Goal: Check status: Check status

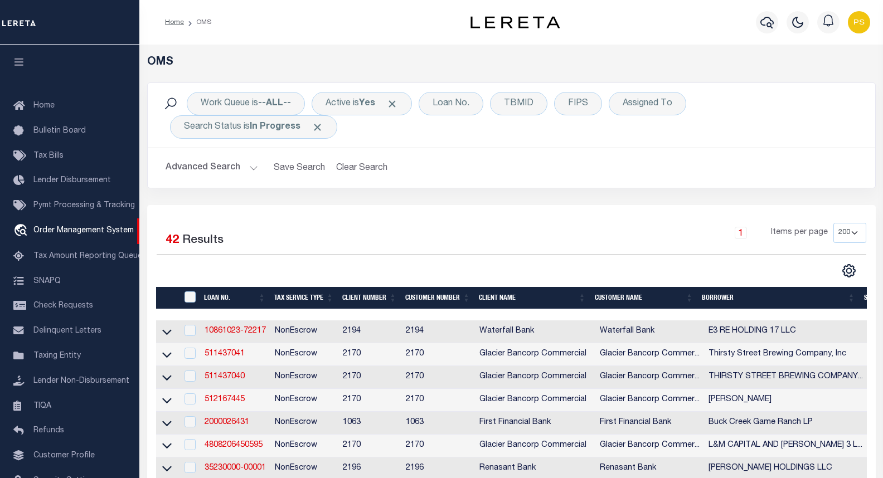
select select "200"
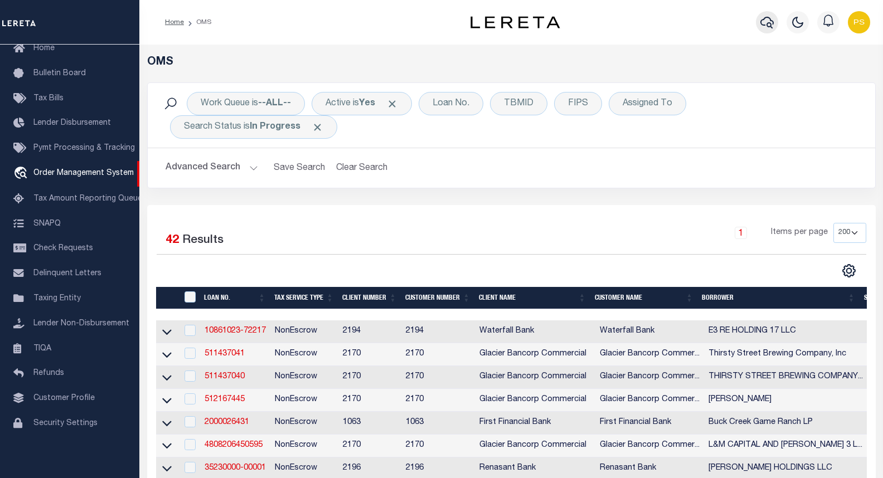
click at [770, 23] on icon "button" at bounding box center [766, 23] width 13 height 12
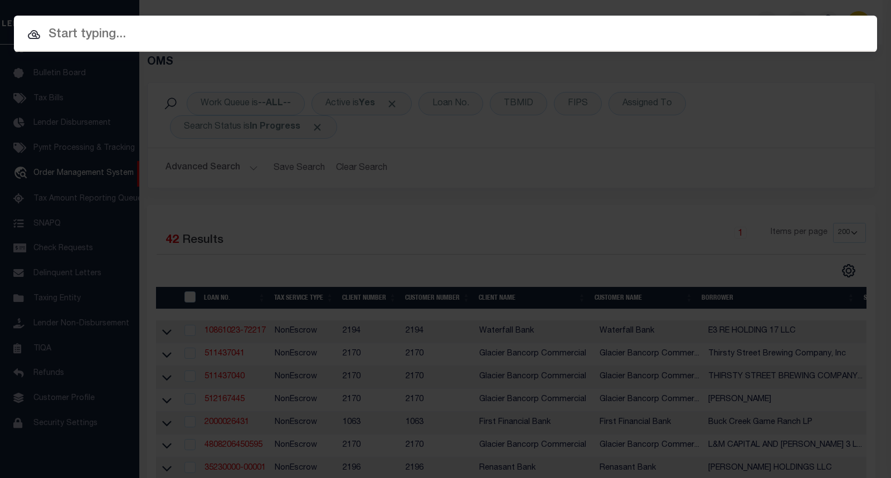
click at [96, 35] on input "text" at bounding box center [445, 35] width 863 height 20
paste input "14977"
type input "14977"
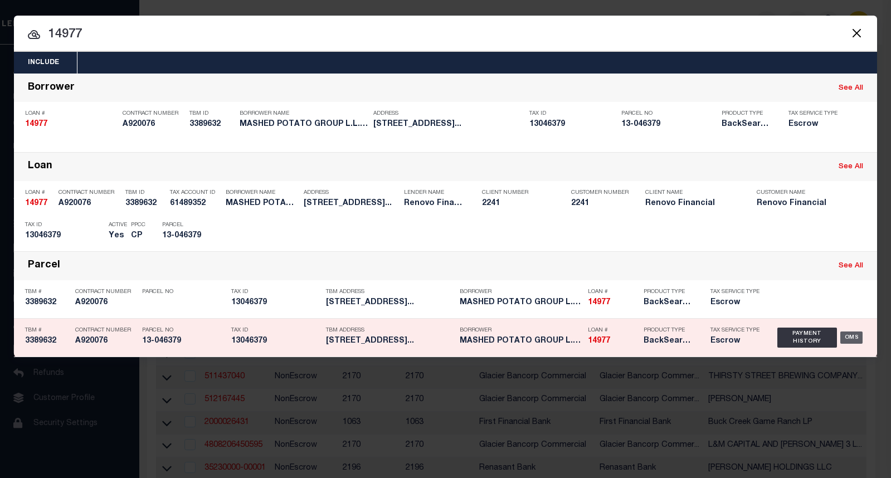
click at [850, 341] on div "OMS" at bounding box center [851, 338] width 23 height 12
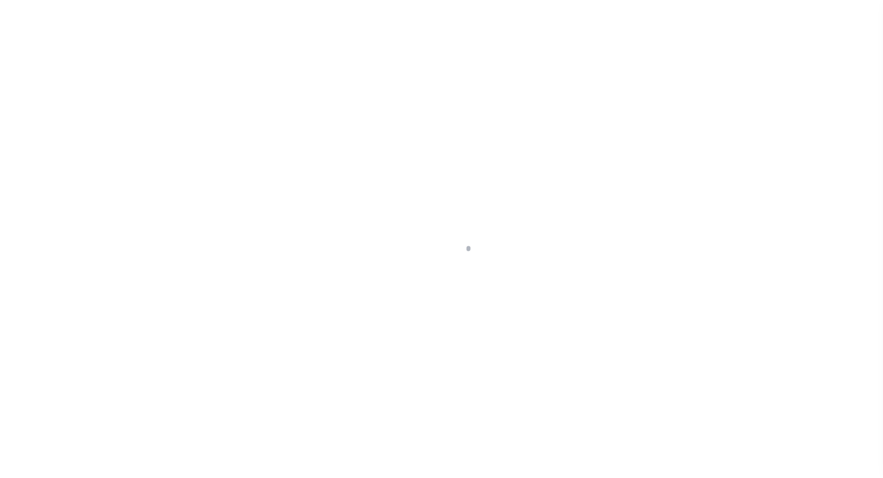
select select "25066"
select select "10"
select select "Escrow"
type input "[STREET_ADDRESS]"
type input "Salisbury, MD 21804"
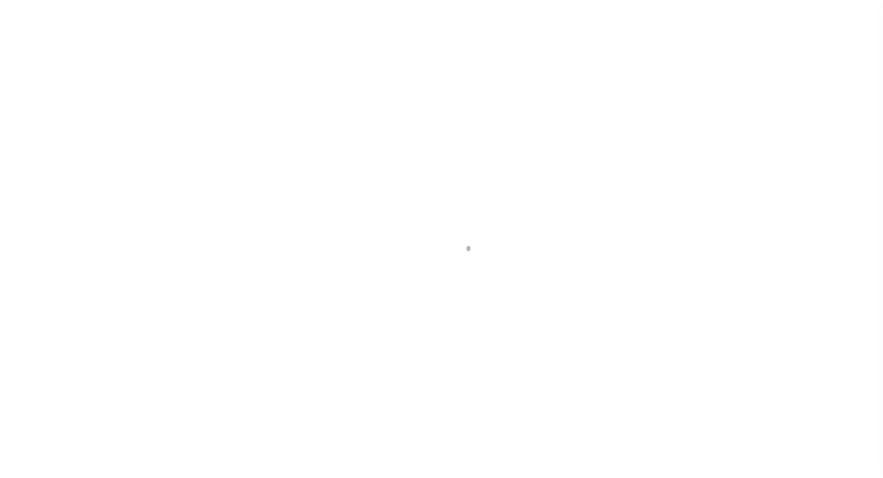
type input "a0kUS000005WGzd"
type input "MD"
select select
type textarea "LEGAL REQUIRED"
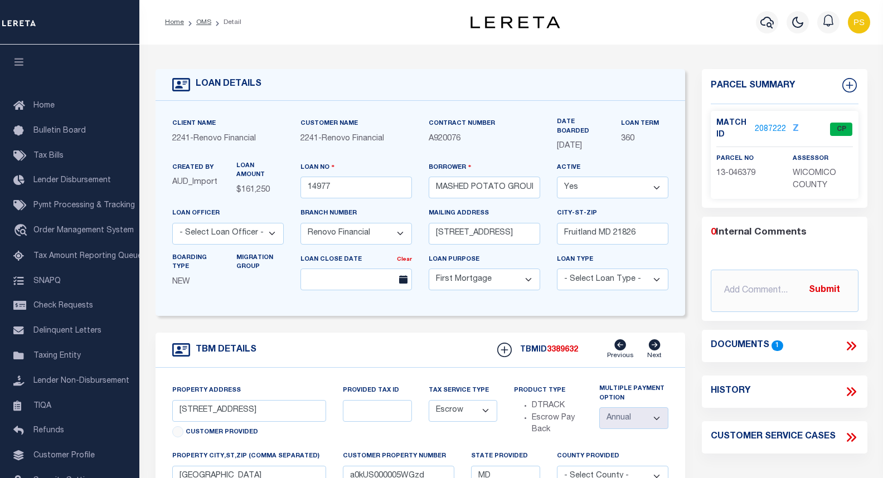
click at [766, 130] on link "2087222" at bounding box center [770, 130] width 31 height 12
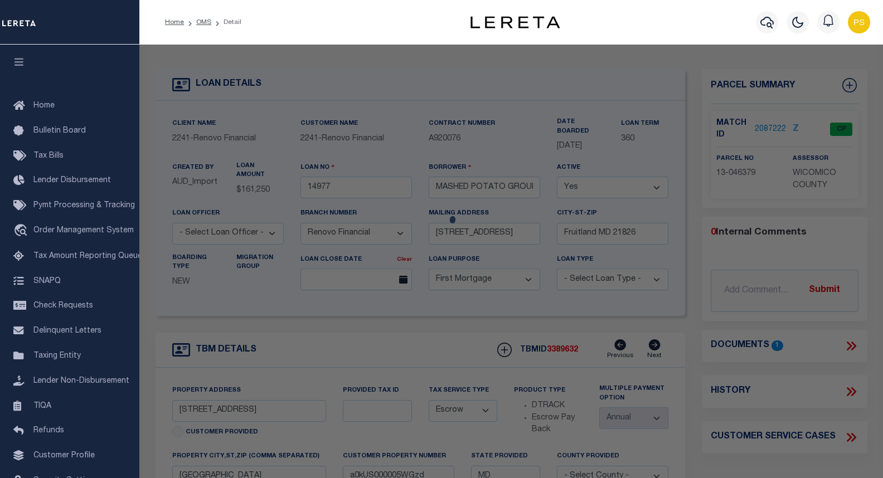
checkbox input "false"
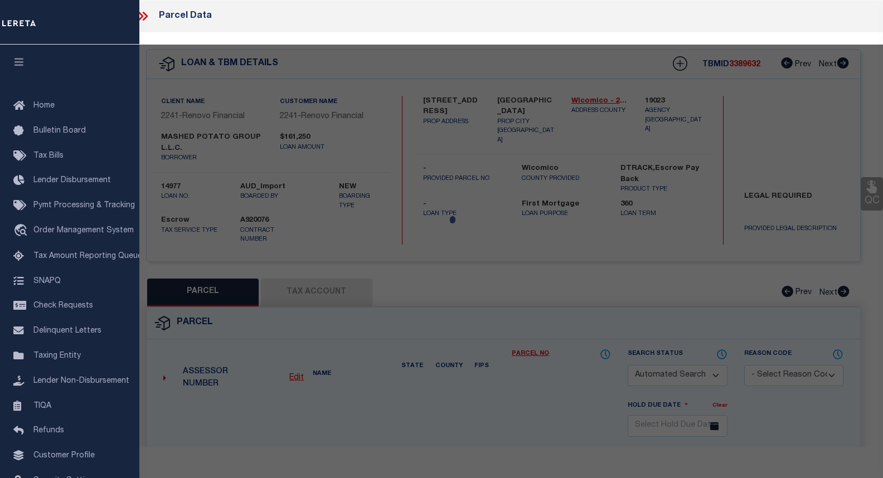
select select "CP"
type input "MASHED POTATO GROUP L L C"
select select "AGW"
select select "ADD"
type input "309 E COLLEGE AVE"
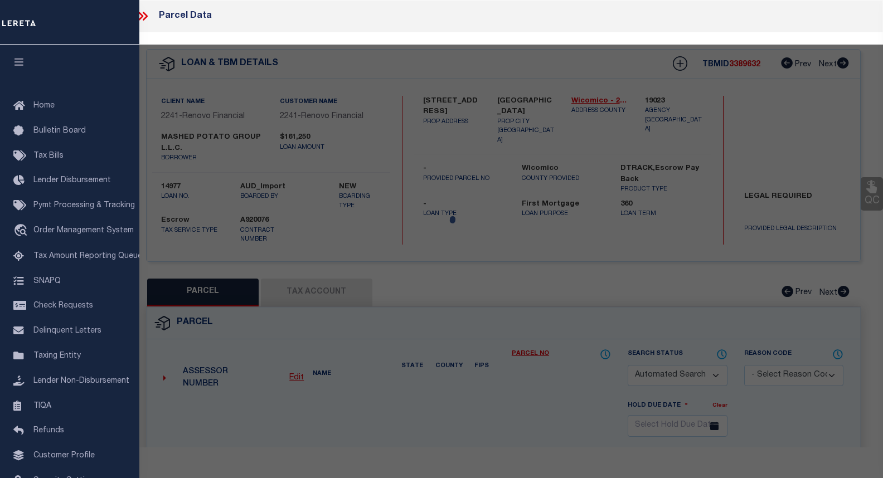
type input "SALISBURY MD 21801"
type textarea "4,750 SQ FT"
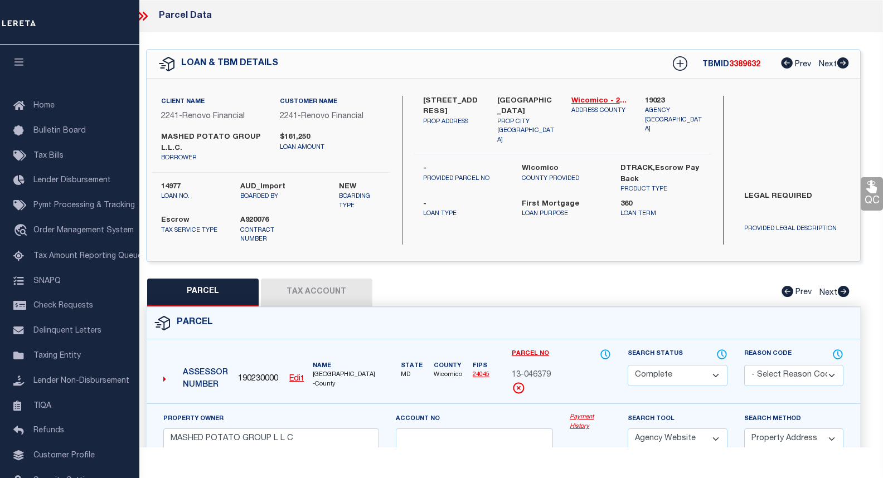
click at [589, 413] on link "Payment History" at bounding box center [590, 422] width 41 height 18
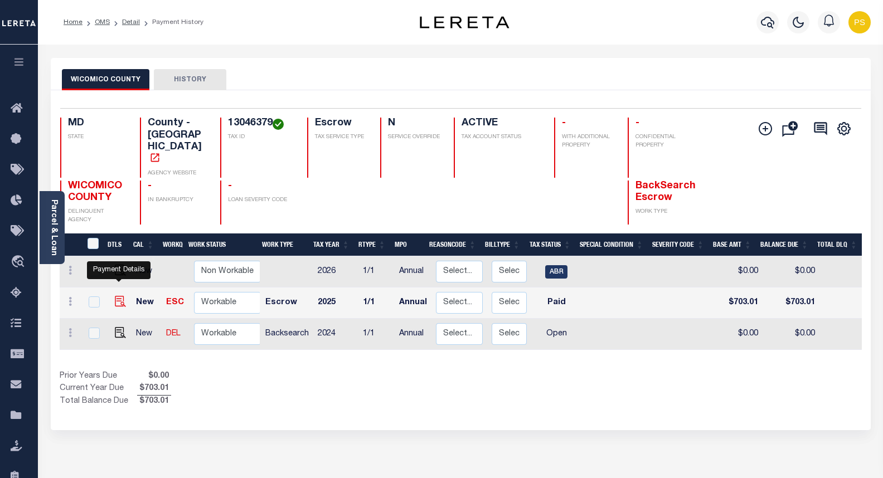
click at [120, 296] on img "" at bounding box center [120, 301] width 11 height 11
checkbox input "true"
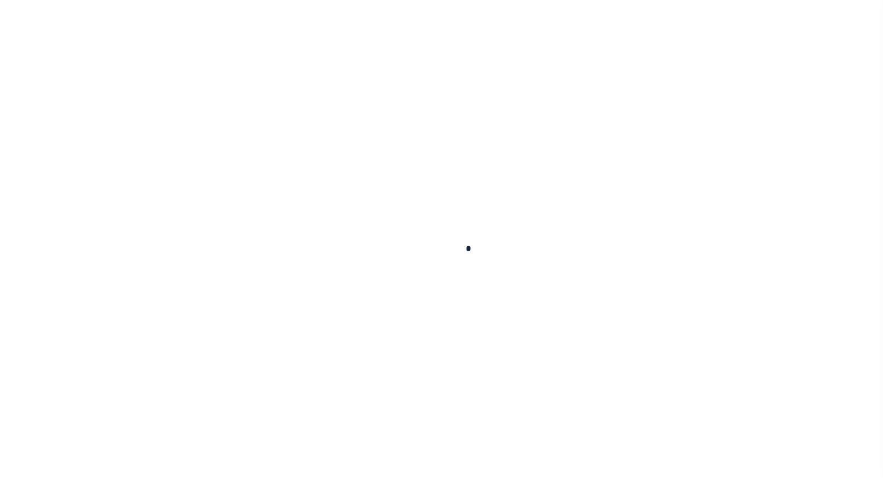
checkbox input "false"
type input "Annual"
type input "[DATE]"
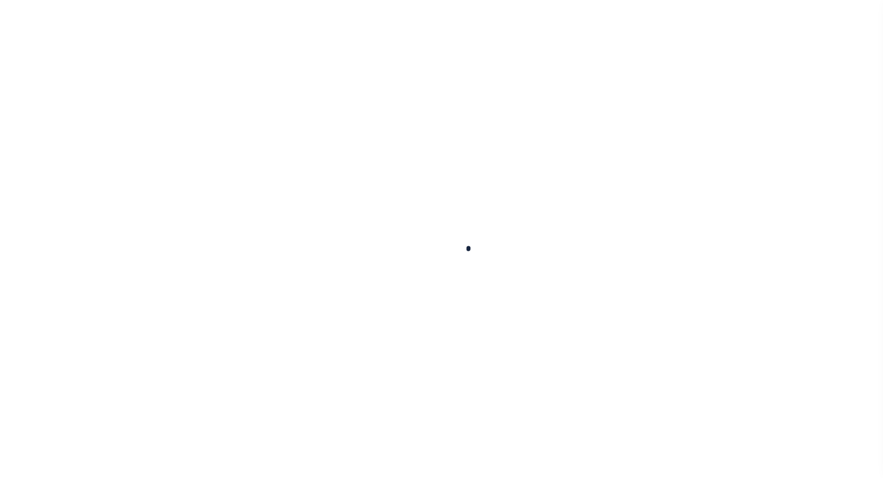
select select "PYD"
type input "$703.01"
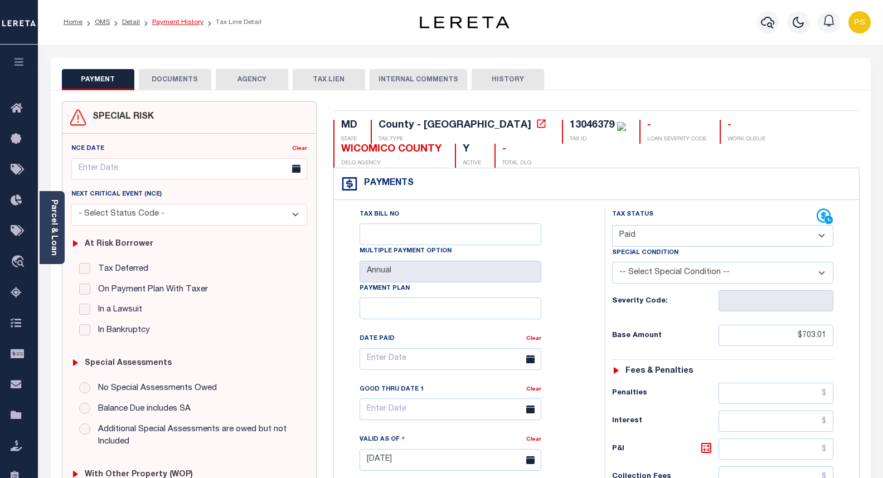
click at [162, 22] on link "Payment History" at bounding box center [177, 22] width 51 height 7
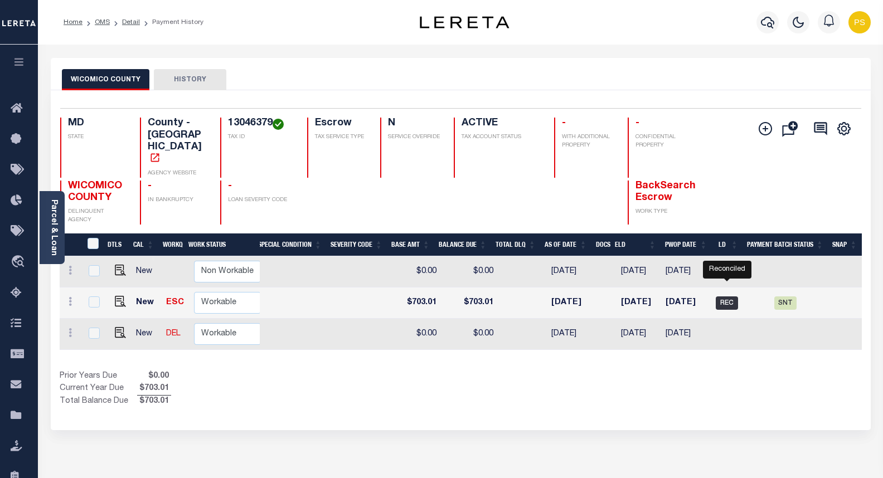
click at [731, 296] on span "REC" at bounding box center [727, 302] width 22 height 13
checkbox input "true"
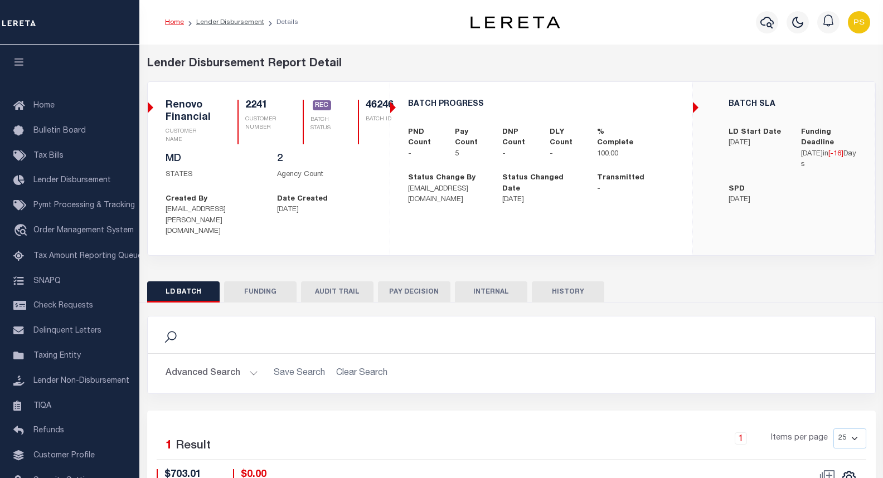
click at [567, 281] on button "HISTORY" at bounding box center [568, 291] width 72 height 21
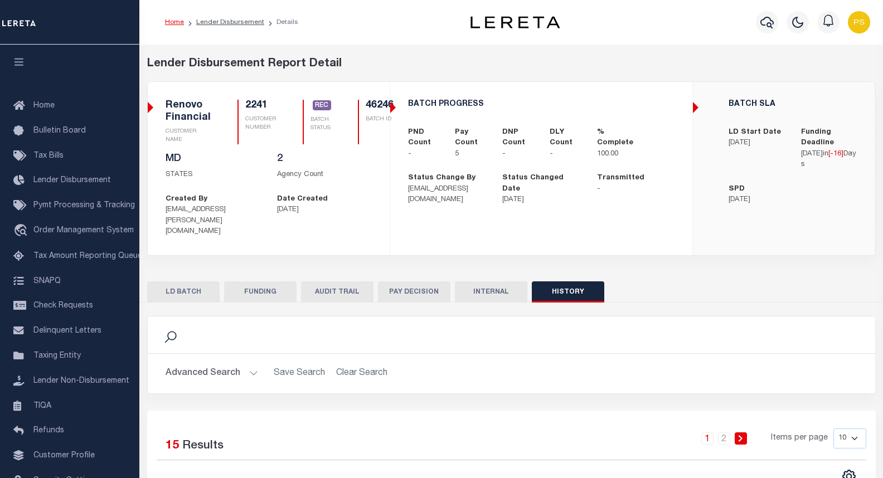
click at [256, 281] on button "FUNDING" at bounding box center [260, 291] width 72 height 21
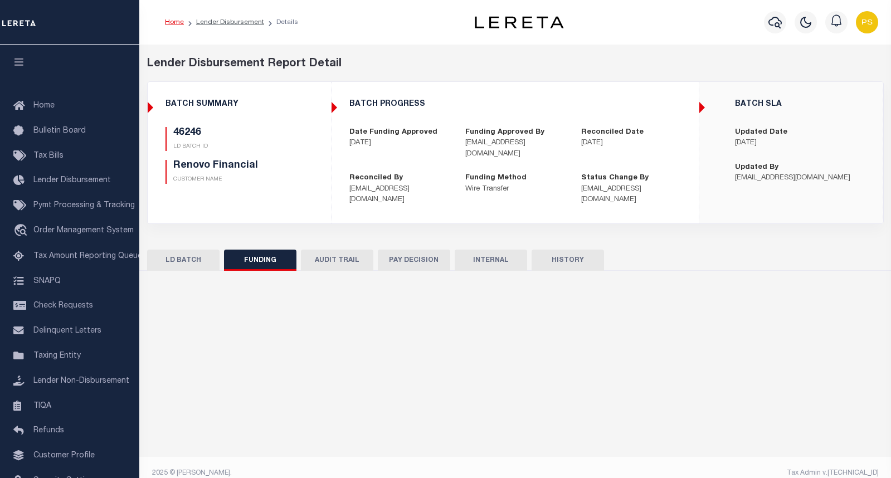
type input "$4,339.14"
type input "$0"
type input "09/22/2025"
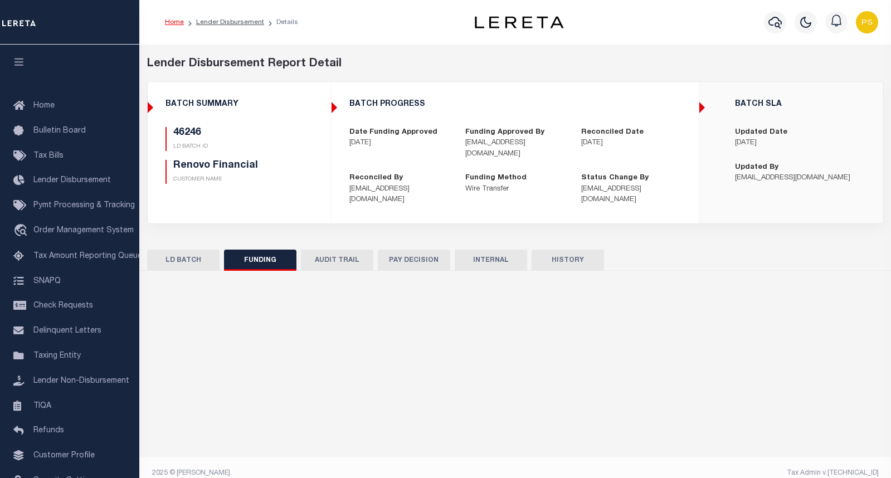
type input "20250922MMQFMP2700339109221635FT03"
type input "09/24/2025"
select select "100"
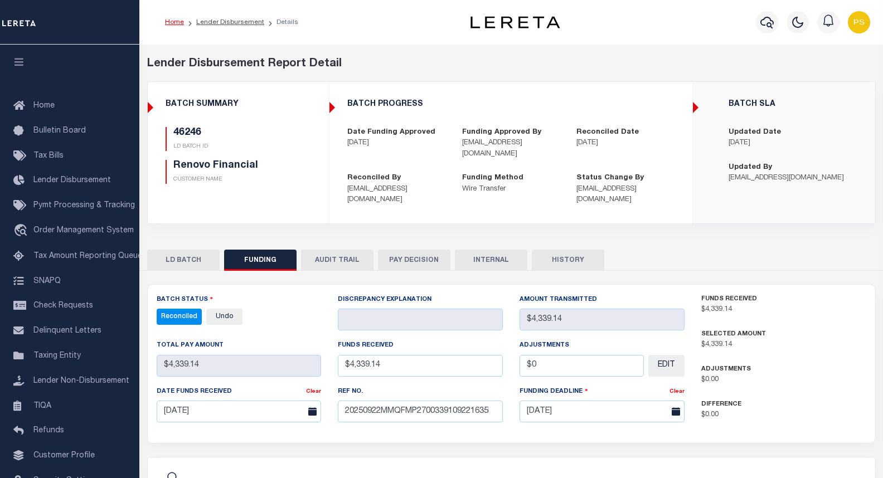
select select "100"
click at [149, 109] on div "BATCH SUMMARY 2241 CLIENT NUMBER Renovo Financial CLIENT NAME 2241 CUSTOMER NUM…" at bounding box center [238, 146] width 181 height 129
click at [231, 21] on link "Lender Disbursement" at bounding box center [230, 22] width 68 height 7
checkbox input "true"
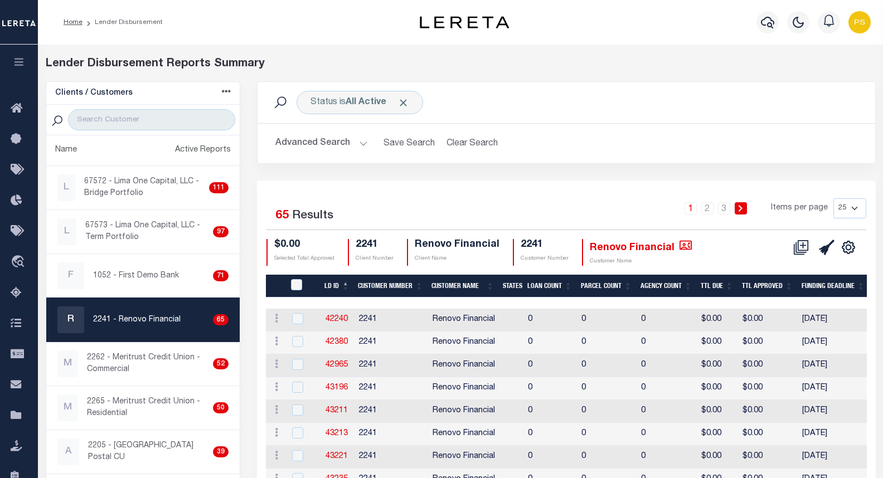
click at [22, 65] on icon "button" at bounding box center [19, 62] width 13 height 10
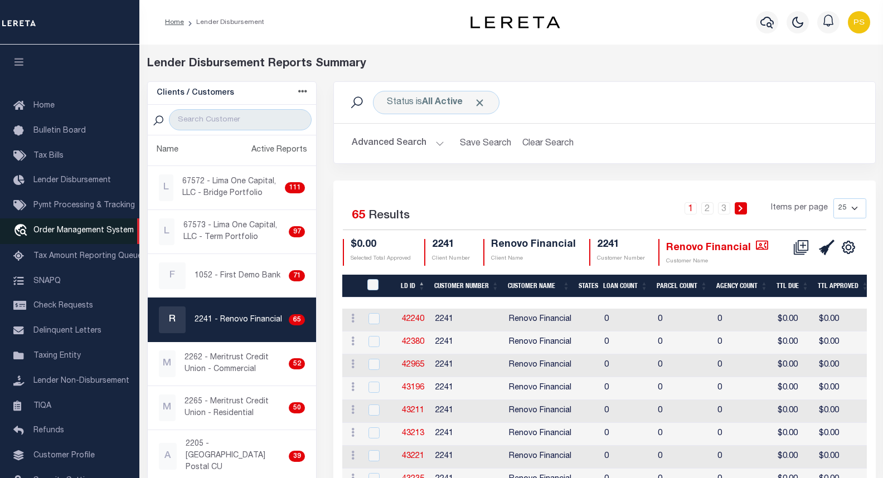
click at [99, 235] on span "Order Management System" at bounding box center [83, 231] width 100 height 8
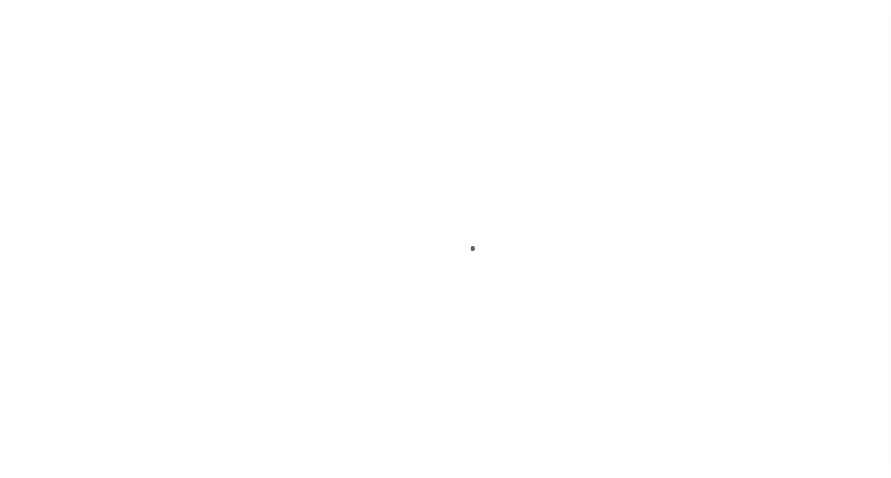
scroll to position [65, 0]
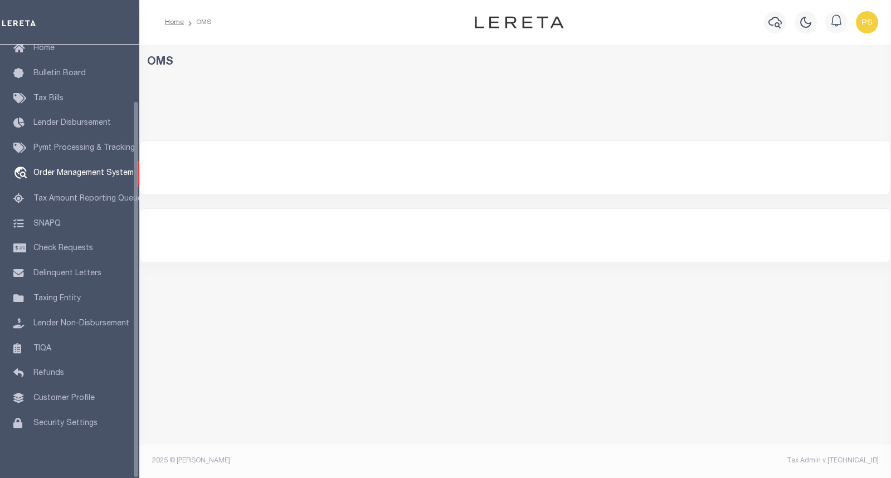
select select "200"
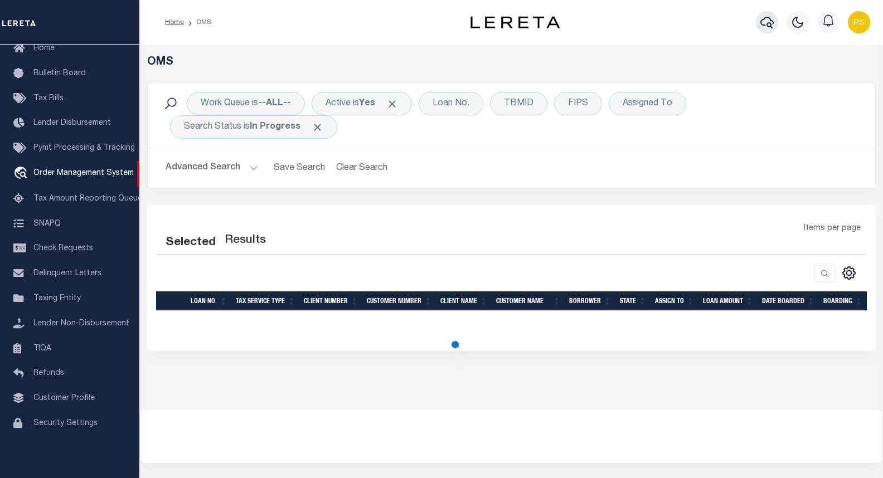
click at [768, 17] on icon "button" at bounding box center [766, 22] width 13 height 13
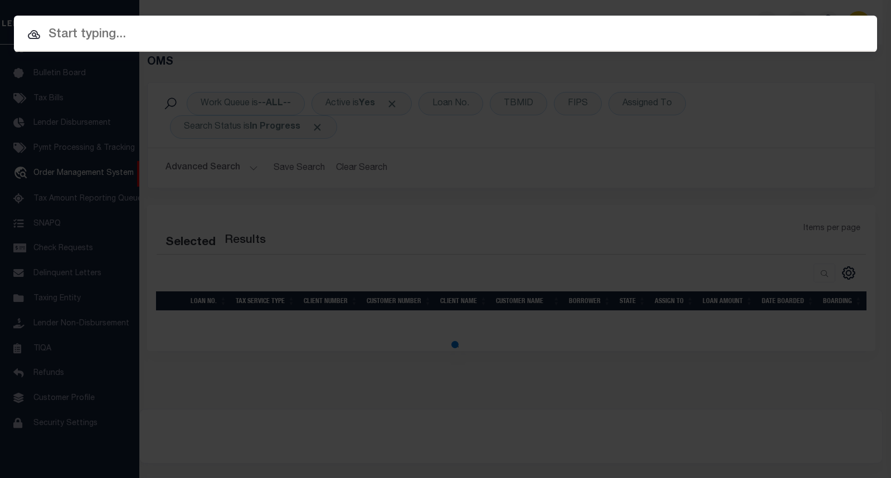
select select "200"
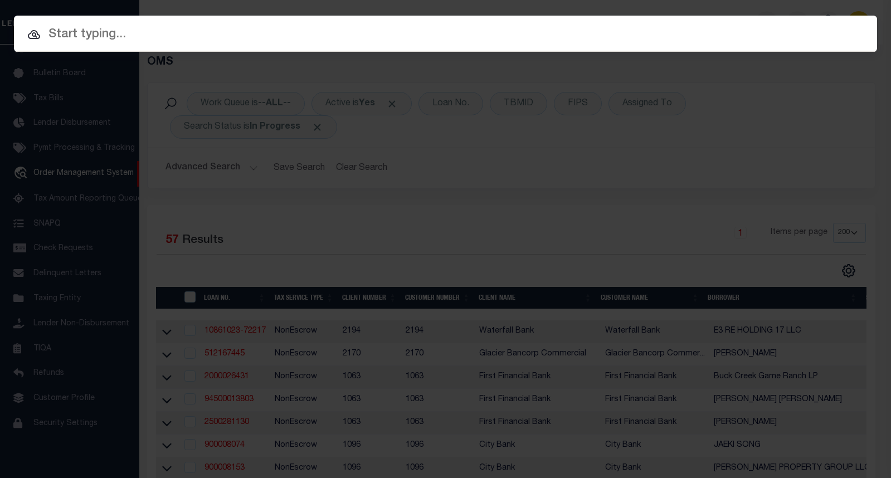
click at [65, 30] on input "text" at bounding box center [445, 35] width 863 height 20
paste input "14977"
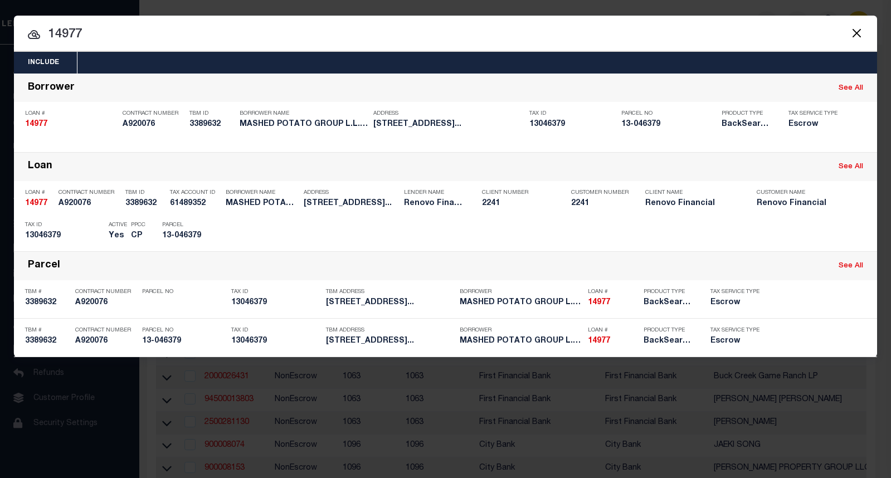
drag, startPoint x: 109, startPoint y: 35, endPoint x: 27, endPoint y: 40, distance: 82.6
click at [27, 40] on input "14977" at bounding box center [445, 35] width 863 height 20
paste input "5394"
type input "15394"
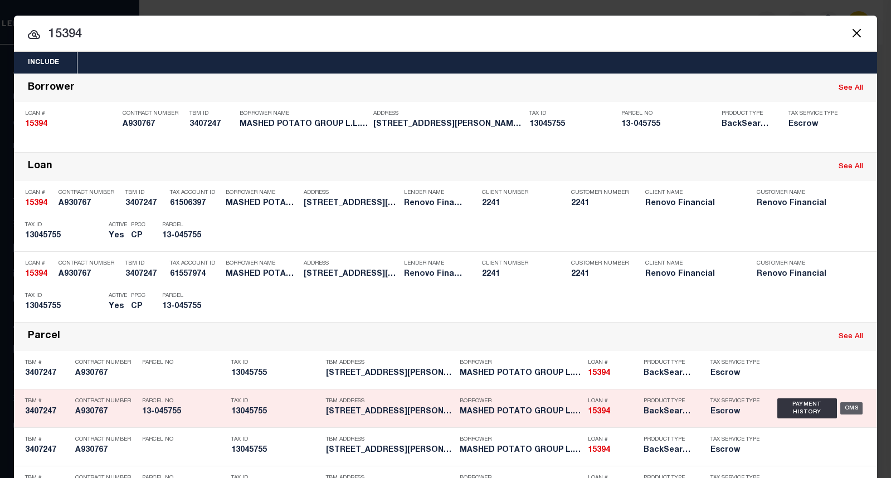
click at [850, 410] on div "OMS" at bounding box center [851, 408] width 23 height 12
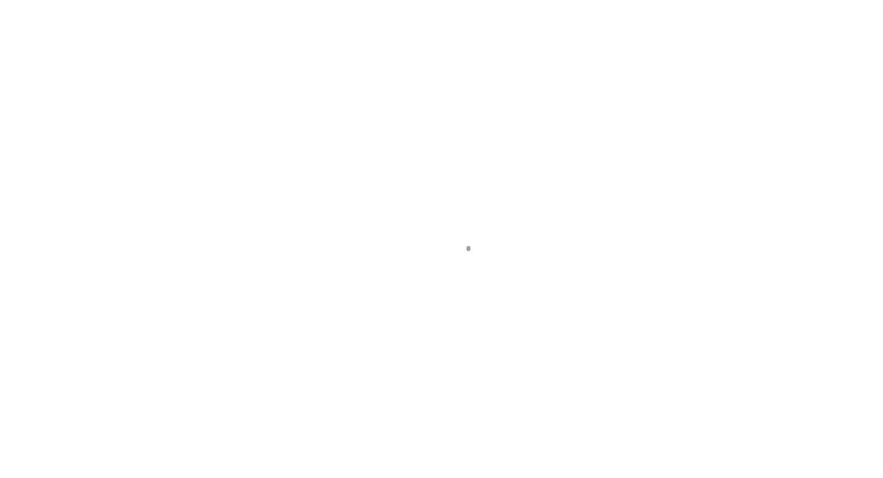
select select "25066"
select select "10"
select select "Escrow"
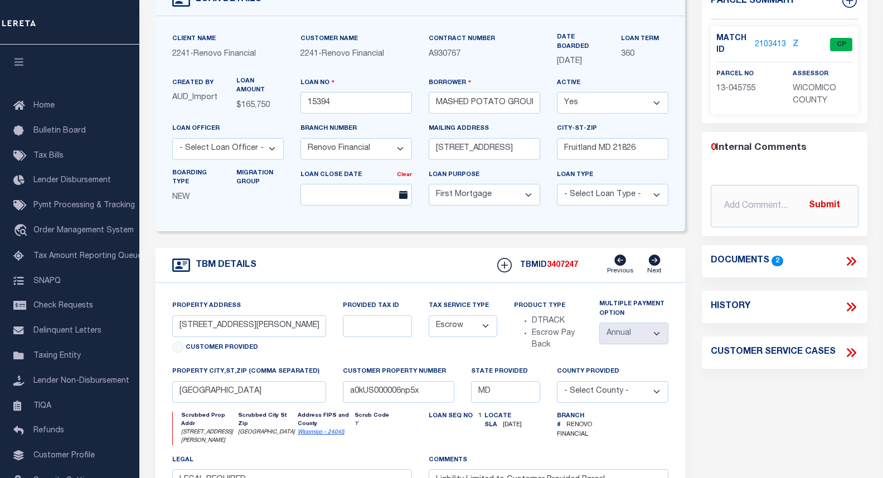
scroll to position [56, 0]
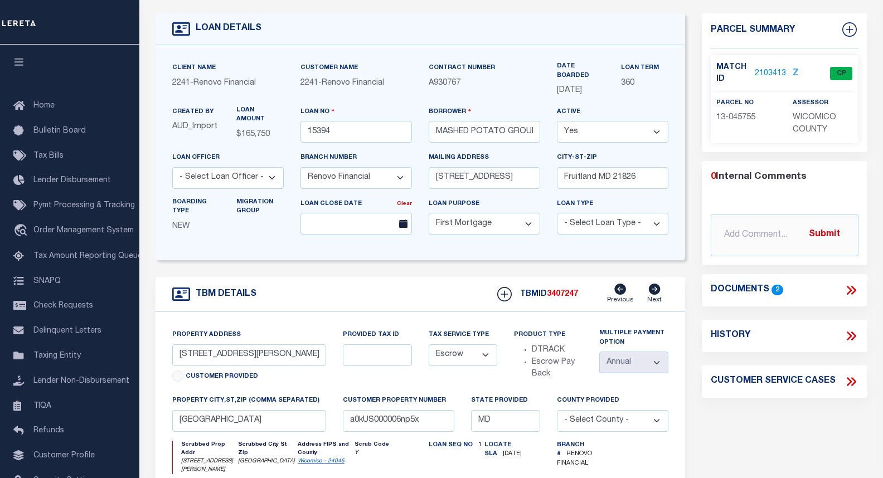
click at [777, 72] on link "2103413" at bounding box center [770, 74] width 31 height 12
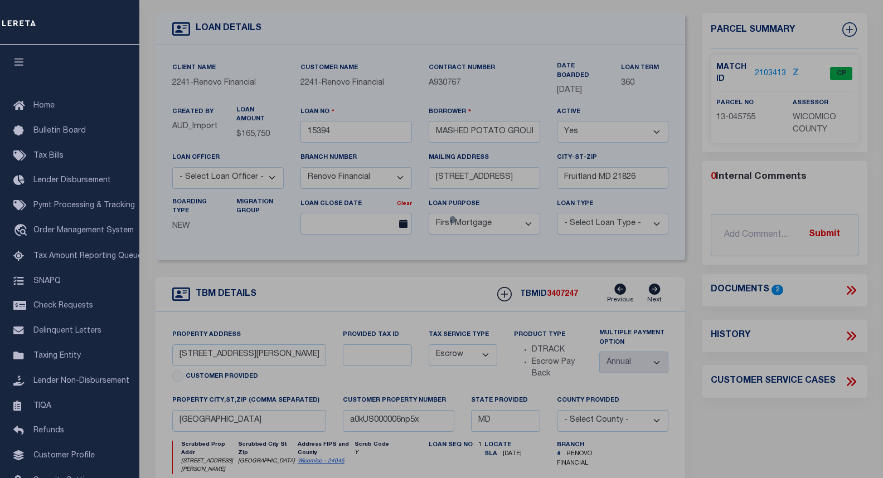
checkbox input "false"
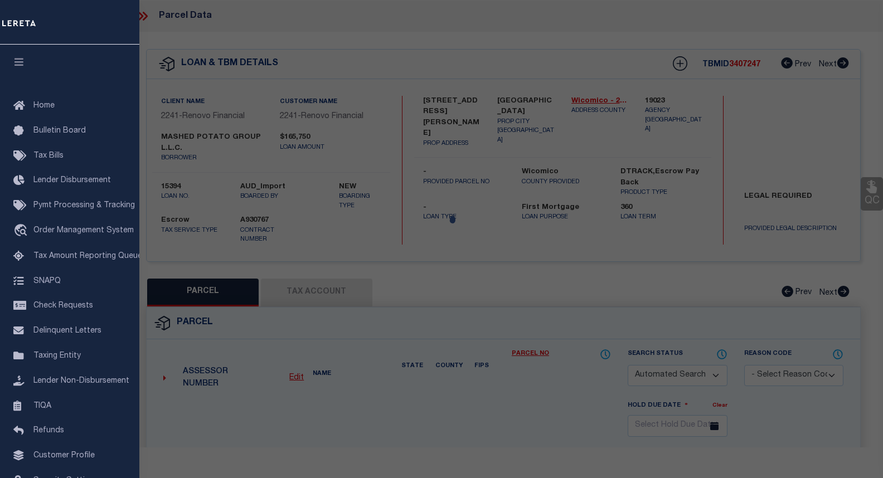
select select "CP"
type input "MASHED POTATO GROUP L L C"
select select "AGF"
select select "ADD"
type input "[STREET_ADDRESS][PERSON_NAME]"
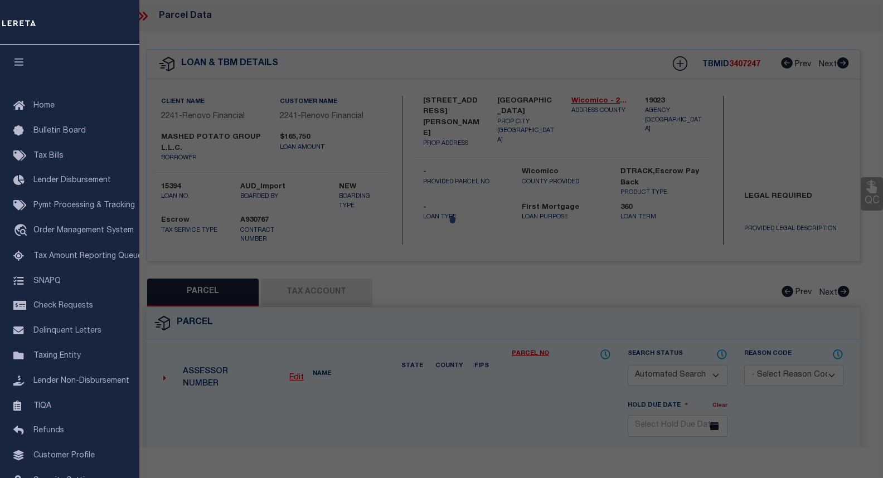
checkbox input "false"
type input "[GEOGRAPHIC_DATA]"
type textarea "6,250 SQ FT [STREET_ADDRESS][US_STATE]"
type textarea "7/9/25 - Parcel is correct per parcel viewer; I also added Salisbury city."
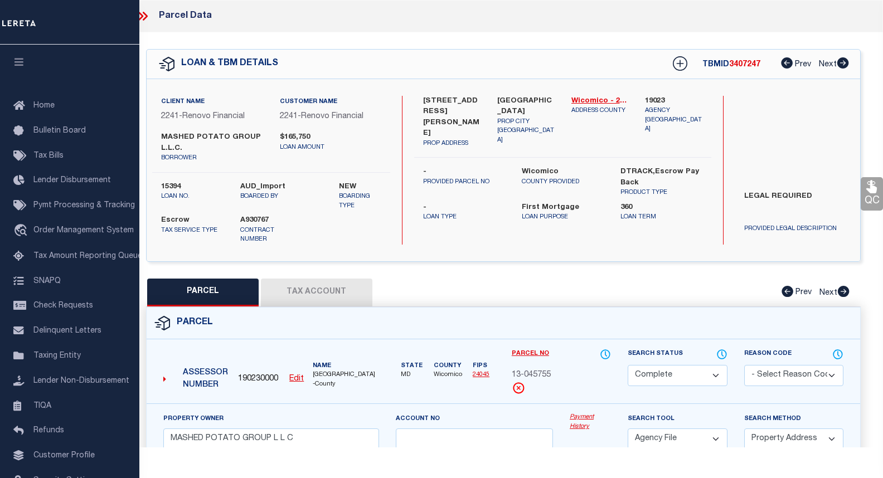
click at [584, 413] on link "Payment History" at bounding box center [590, 422] width 41 height 18
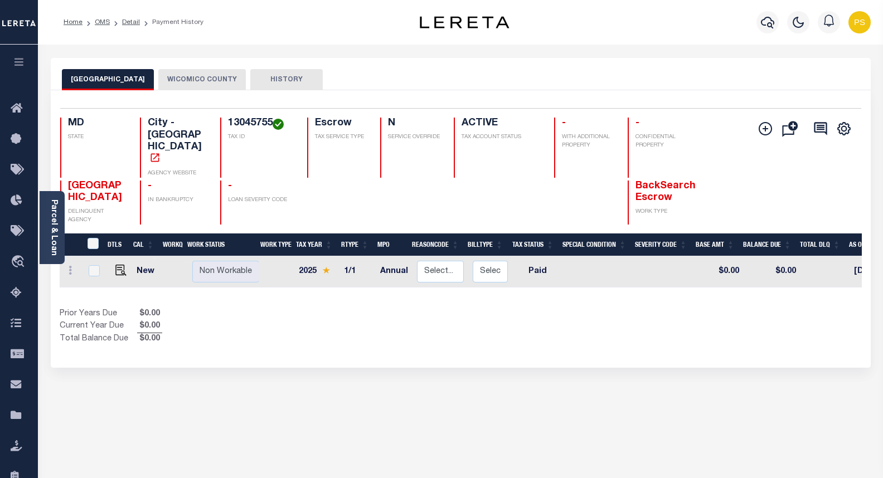
click at [166, 81] on button "WICOMICO COUNTY" at bounding box center [201, 79] width 87 height 21
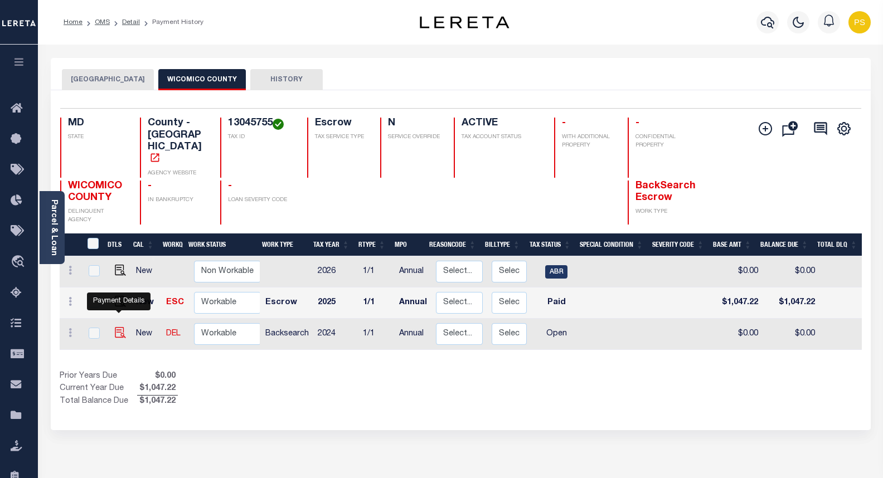
click at [116, 327] on img "" at bounding box center [120, 332] width 11 height 11
checkbox input "true"
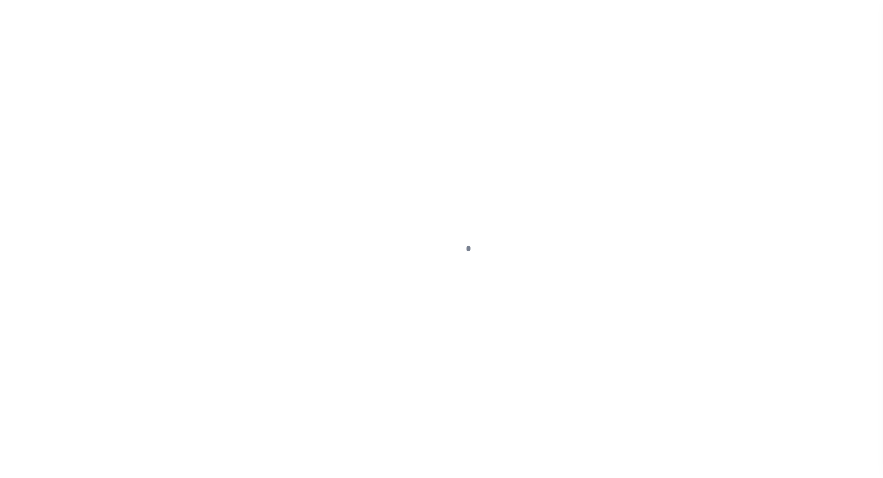
select select "OP2"
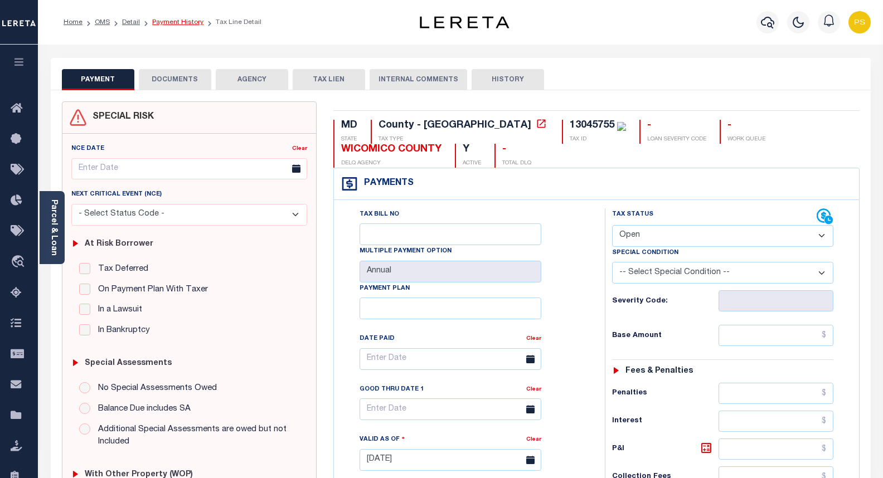
click at [167, 24] on link "Payment History" at bounding box center [177, 22] width 51 height 7
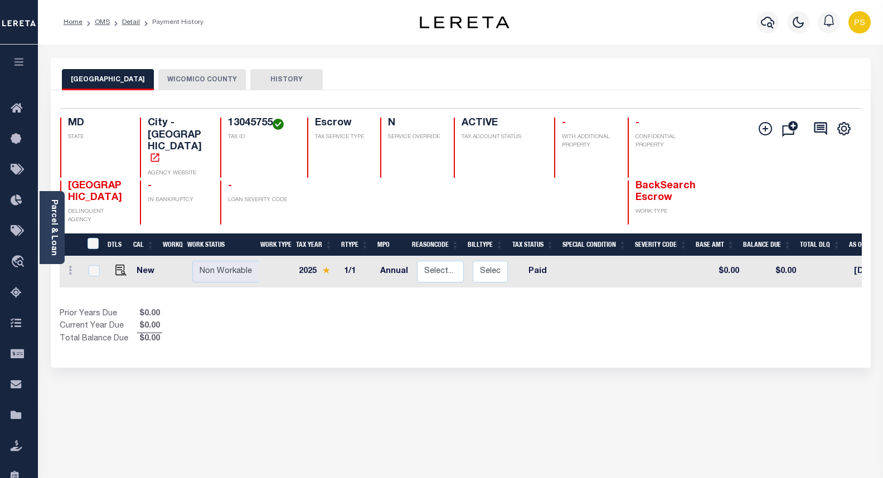
click at [203, 76] on button "WICOMICO COUNTY" at bounding box center [201, 79] width 87 height 21
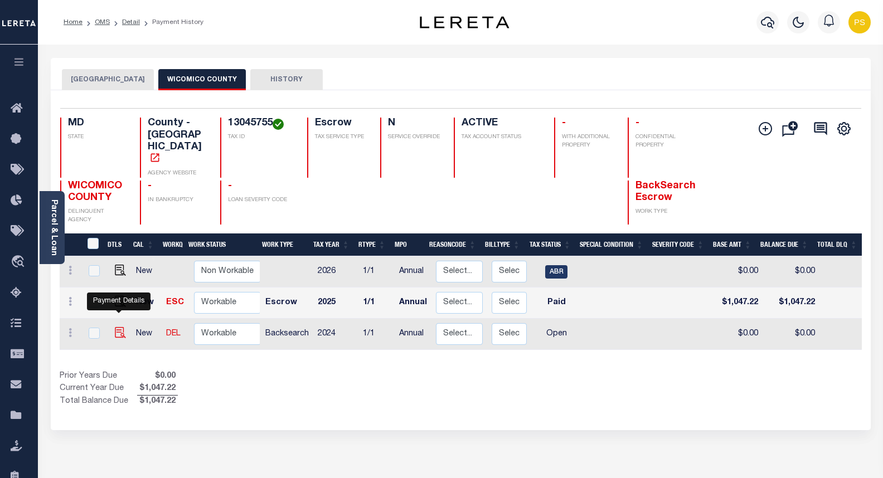
click at [117, 327] on img "" at bounding box center [120, 332] width 11 height 11
checkbox input "true"
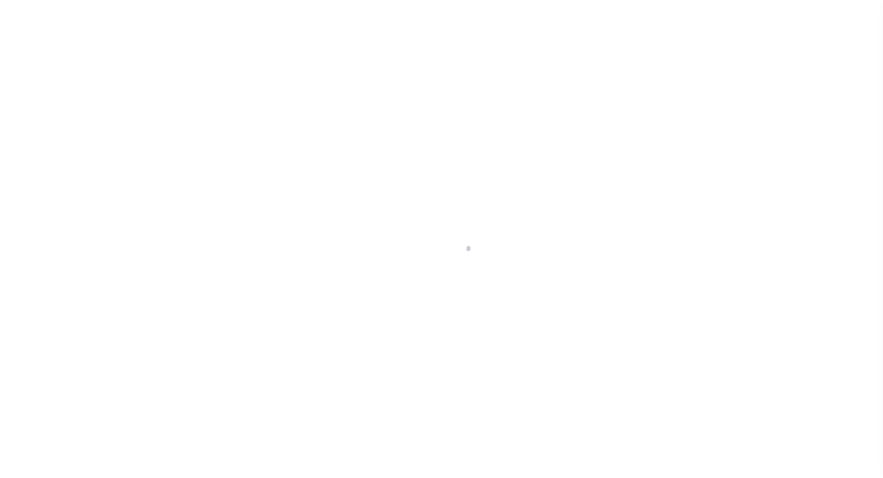
select select "OP2"
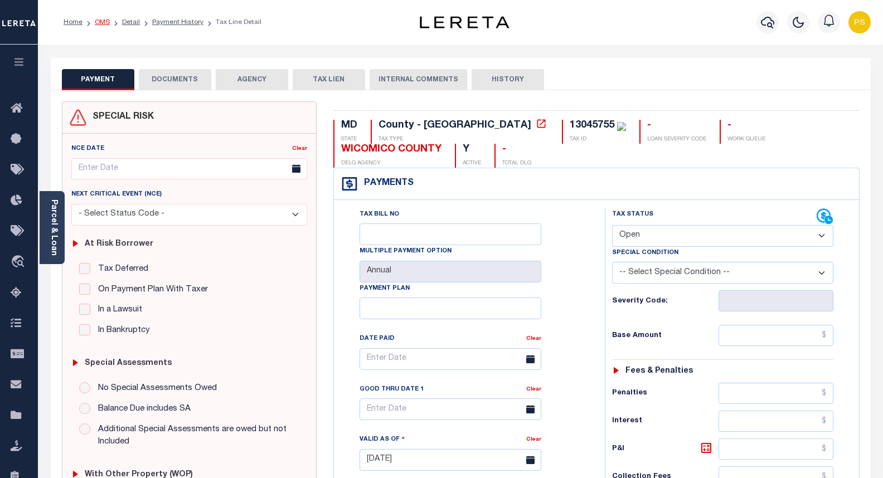
click at [108, 22] on link "OMS" at bounding box center [102, 22] width 15 height 7
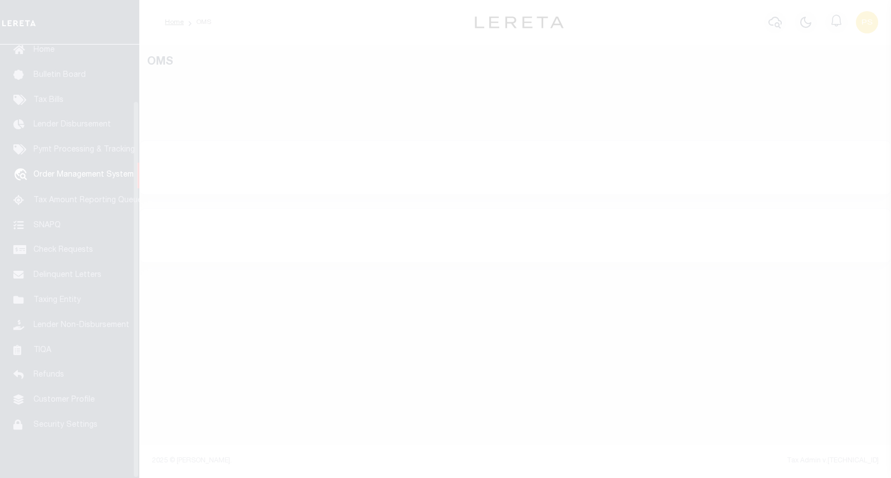
scroll to position [65, 0]
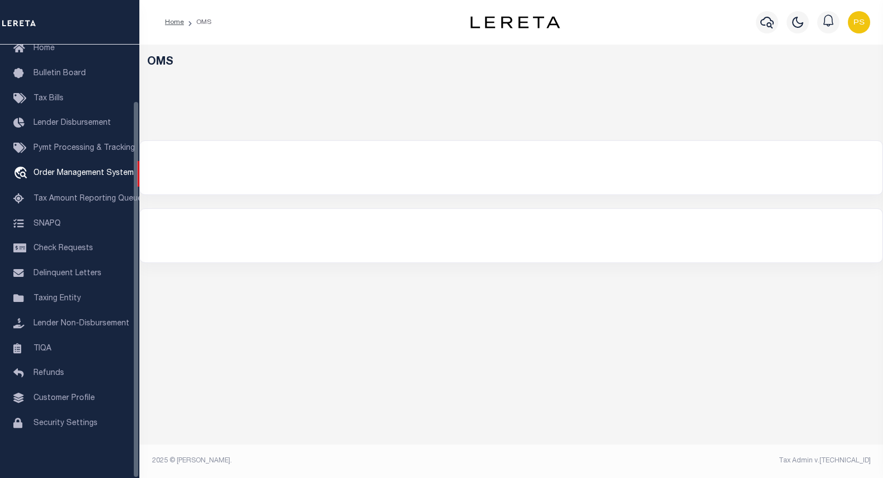
select select "200"
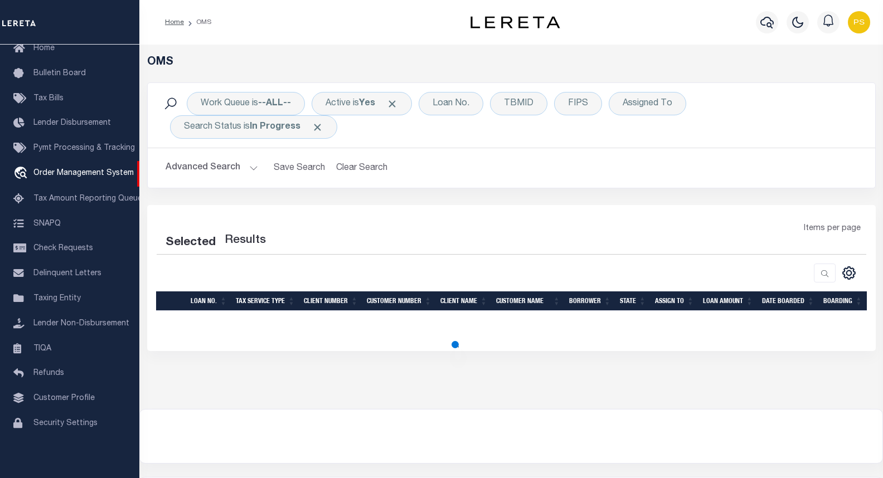
select select "200"
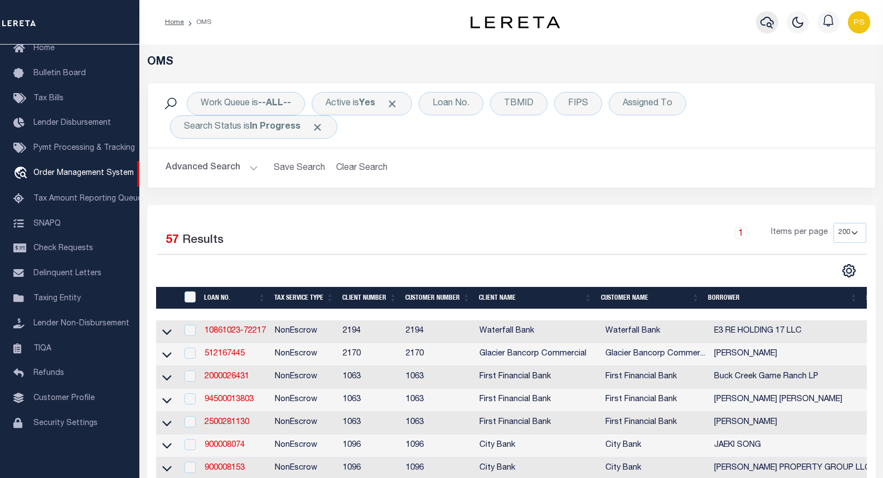
click at [766, 23] on icon "button" at bounding box center [766, 22] width 13 height 13
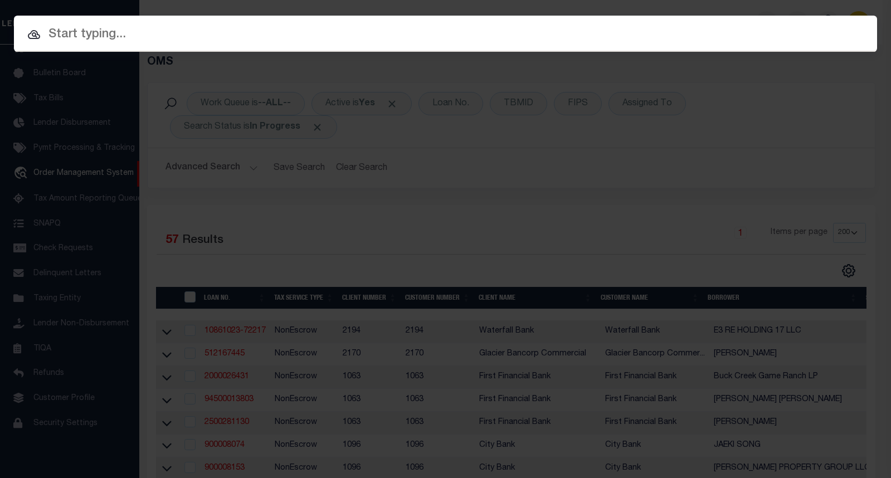
click at [77, 37] on input "text" at bounding box center [445, 35] width 863 height 20
paste input "16605"
type input "16605"
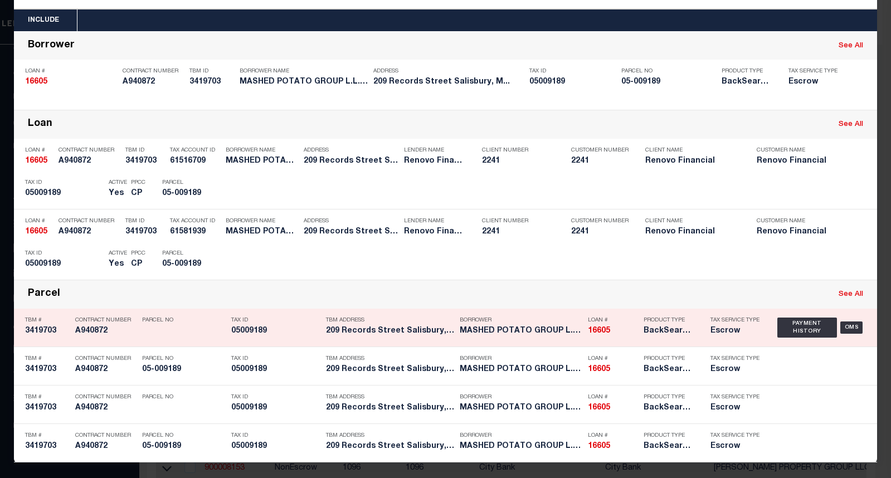
scroll to position [44, 0]
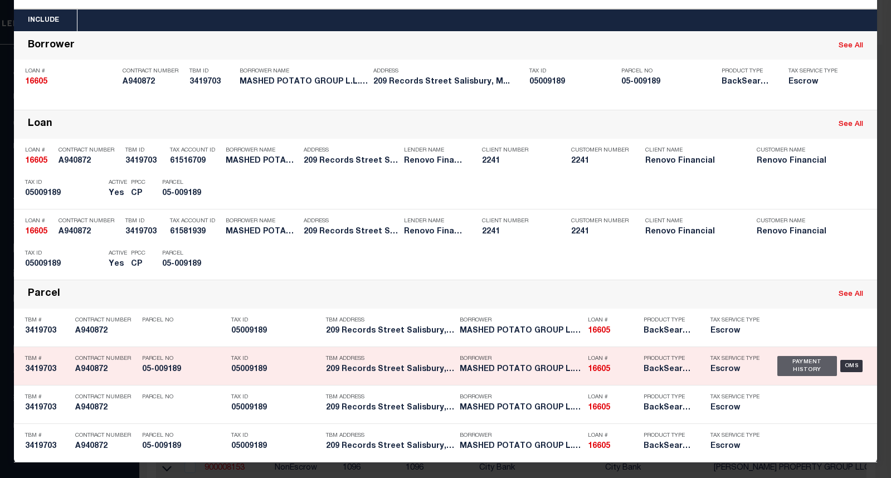
click at [791, 368] on div "Payment History" at bounding box center [807, 366] width 60 height 20
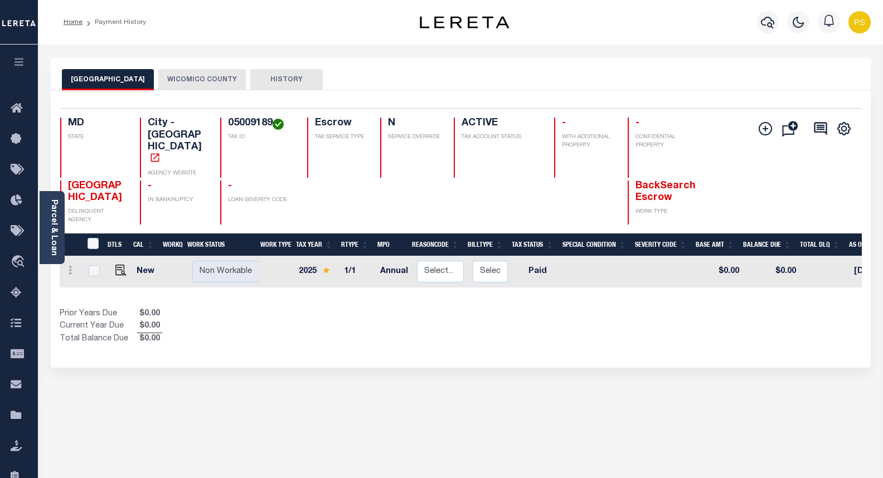
click at [178, 79] on button "WICOMICO COUNTY" at bounding box center [201, 79] width 87 height 21
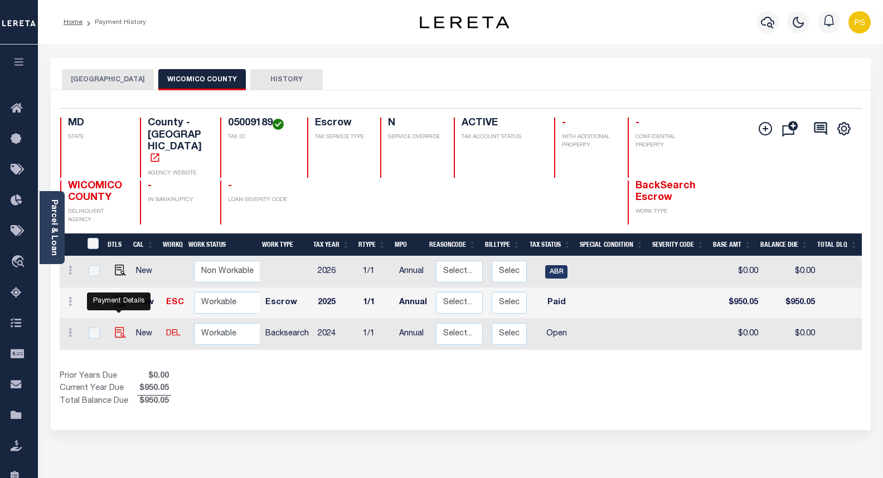
click at [119, 327] on img "" at bounding box center [120, 332] width 11 height 11
checkbox input "true"
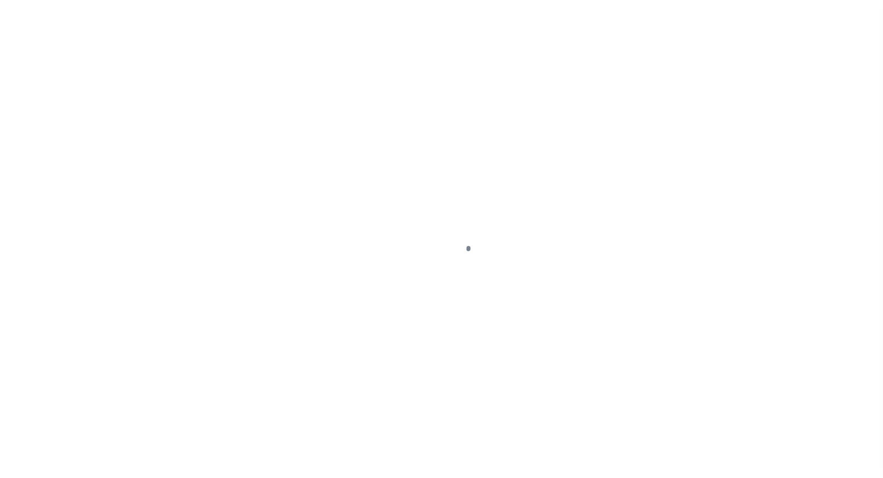
select select "OP2"
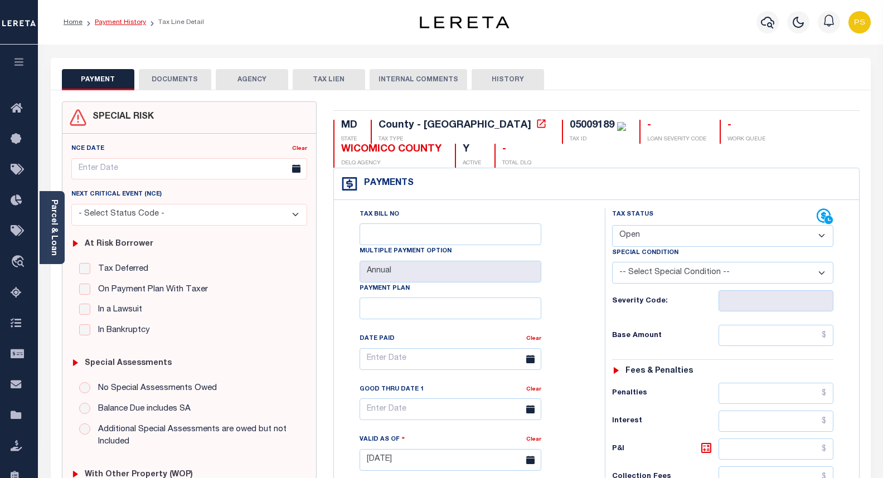
click at [120, 22] on link "Payment History" at bounding box center [120, 22] width 51 height 7
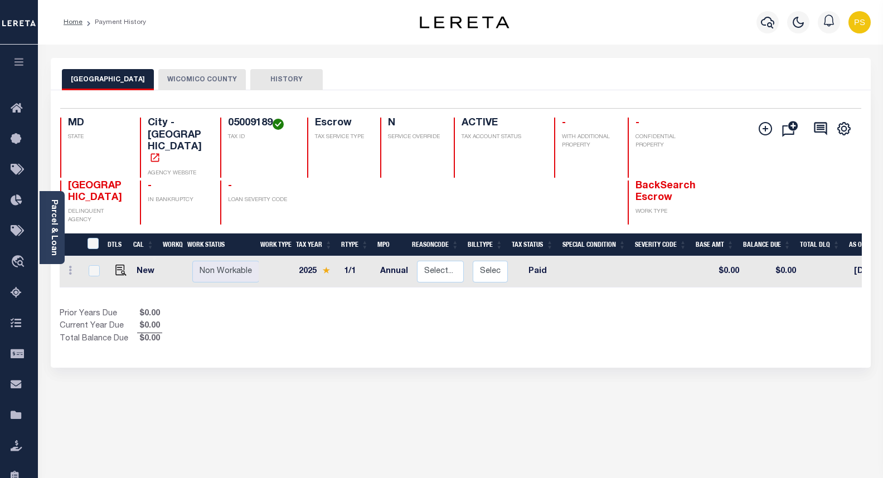
click at [174, 79] on button "WICOMICO COUNTY" at bounding box center [201, 79] width 87 height 21
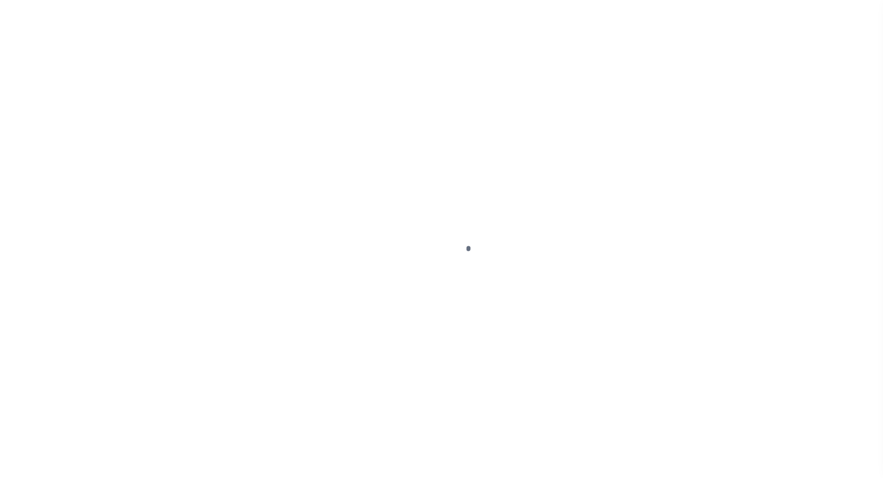
select select "PYD"
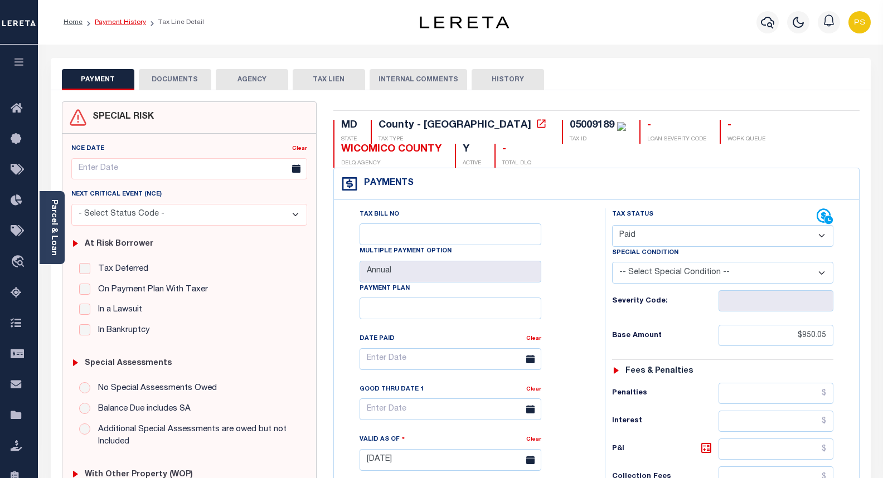
click at [118, 23] on link "Payment History" at bounding box center [120, 22] width 51 height 7
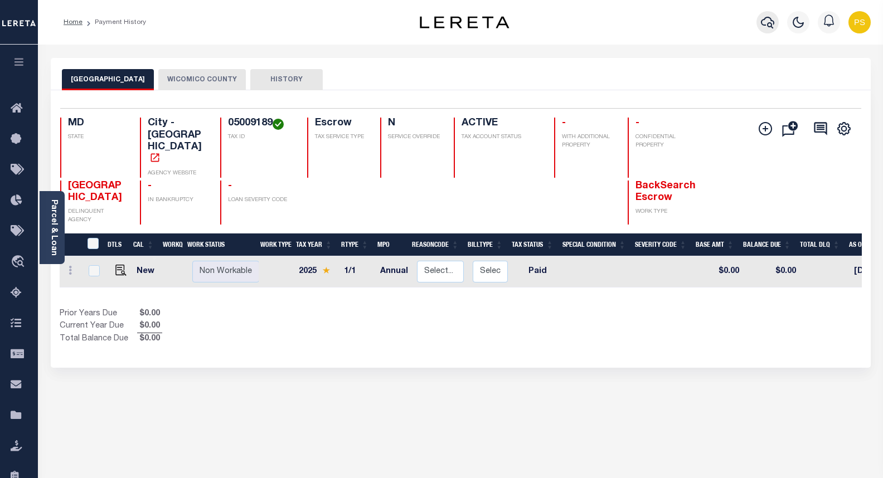
click at [774, 23] on button "button" at bounding box center [767, 22] width 22 height 22
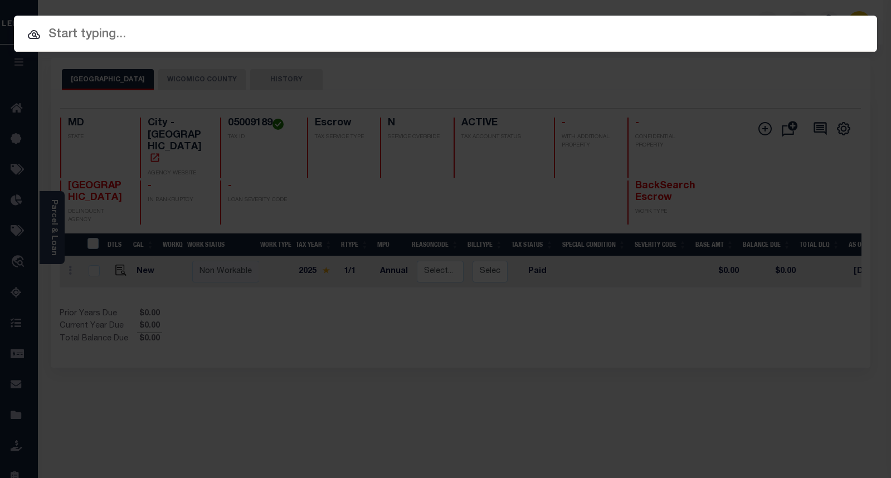
click at [72, 38] on input "text" at bounding box center [445, 35] width 863 height 20
paste input "3922"
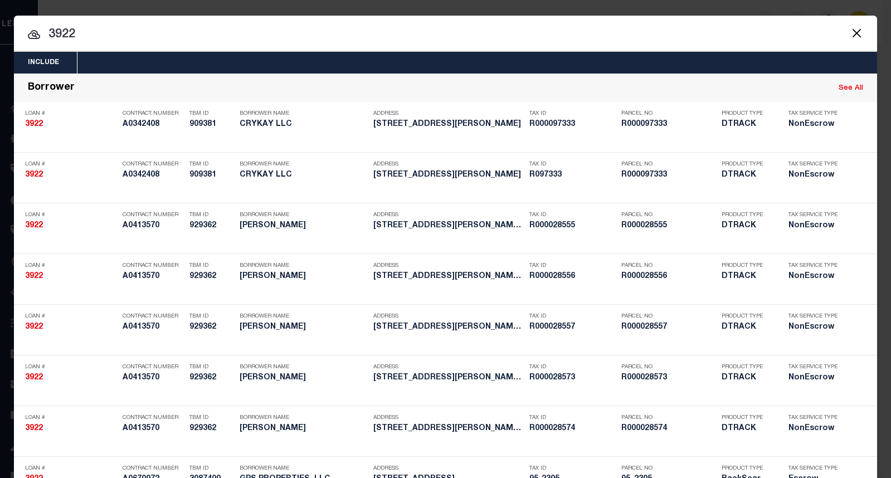
drag, startPoint x: 90, startPoint y: 35, endPoint x: 8, endPoint y: 35, distance: 81.4
click at [8, 35] on div "Include Loans TBM Customers Borrowers Payments (Lender Non-Disb) Payments (Lend…" at bounding box center [445, 239] width 891 height 478
paste input "16525"
type input "16525"
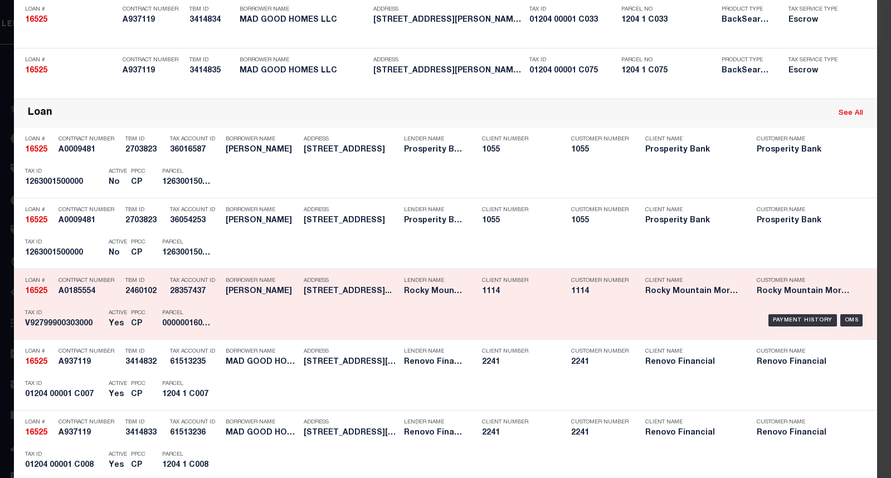
scroll to position [334, 0]
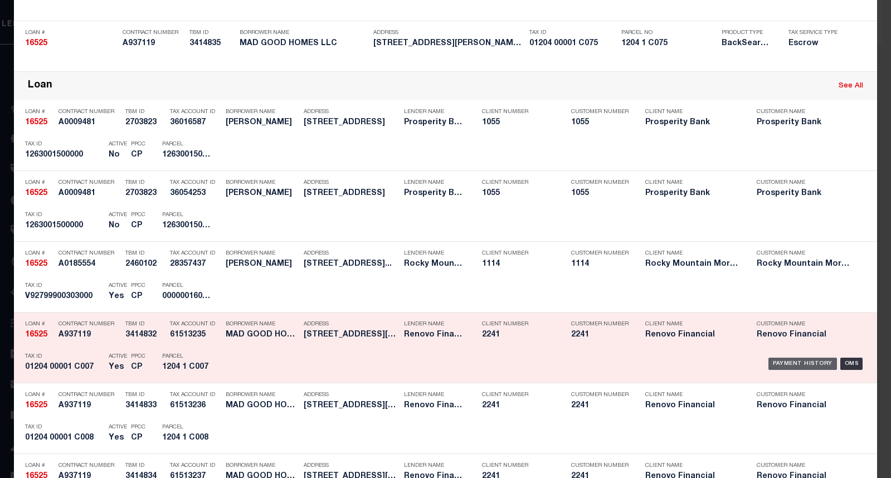
click at [808, 361] on div "Payment History" at bounding box center [803, 364] width 69 height 12
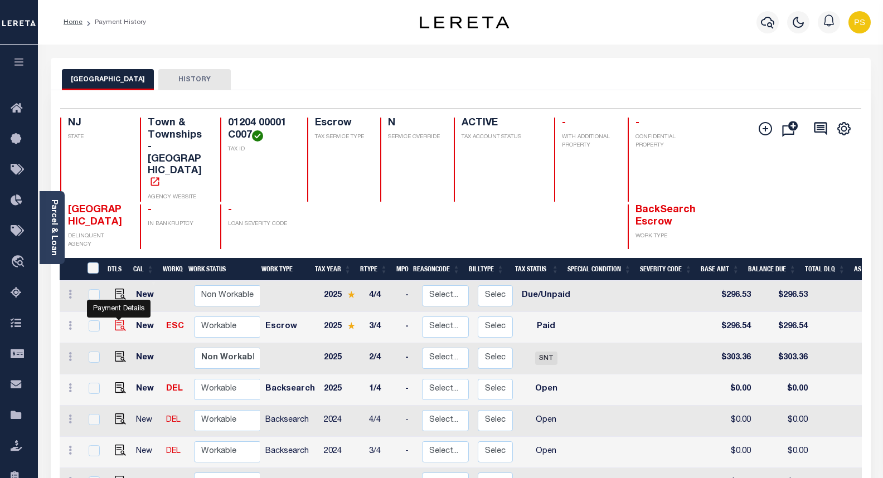
click at [118, 320] on img "" at bounding box center [120, 325] width 11 height 11
checkbox input "true"
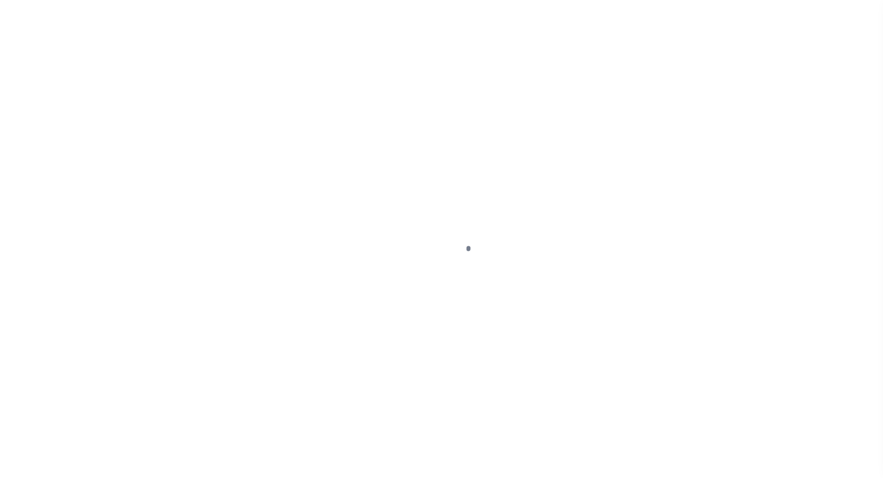
select select "PYD"
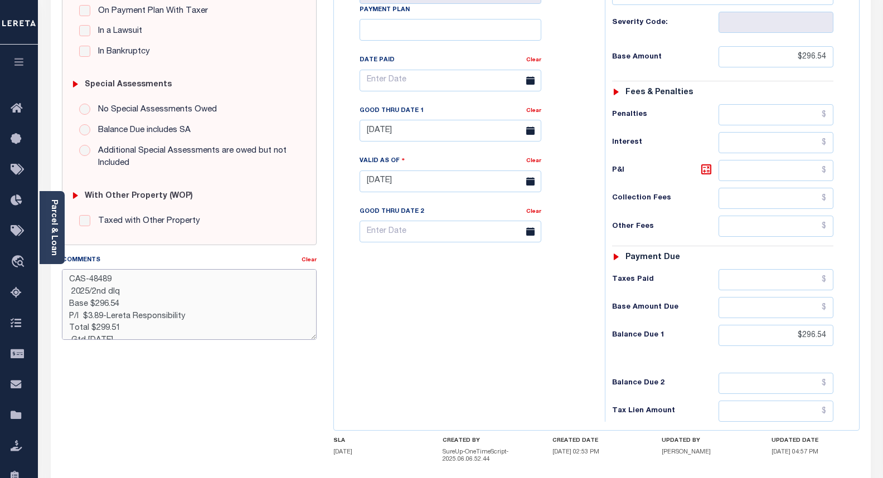
drag, startPoint x: 120, startPoint y: 279, endPoint x: 69, endPoint y: 278, distance: 51.8
click at [69, 278] on textarea "CAS-48489 2025/2nd dlq Base $296.54 P/I $3.89-Lereta Responsibility Total $299.…" at bounding box center [189, 304] width 255 height 70
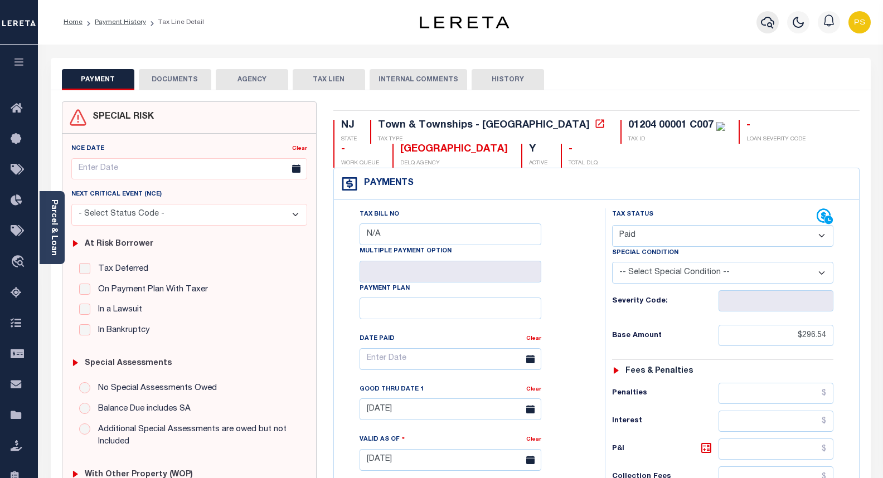
click at [773, 26] on icon "button" at bounding box center [767, 22] width 13 height 13
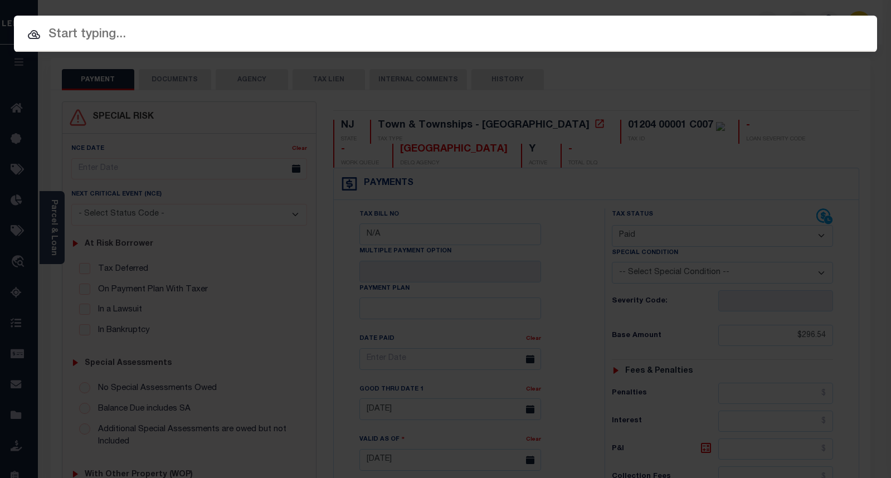
paste input "10021057"
type input "10021057"
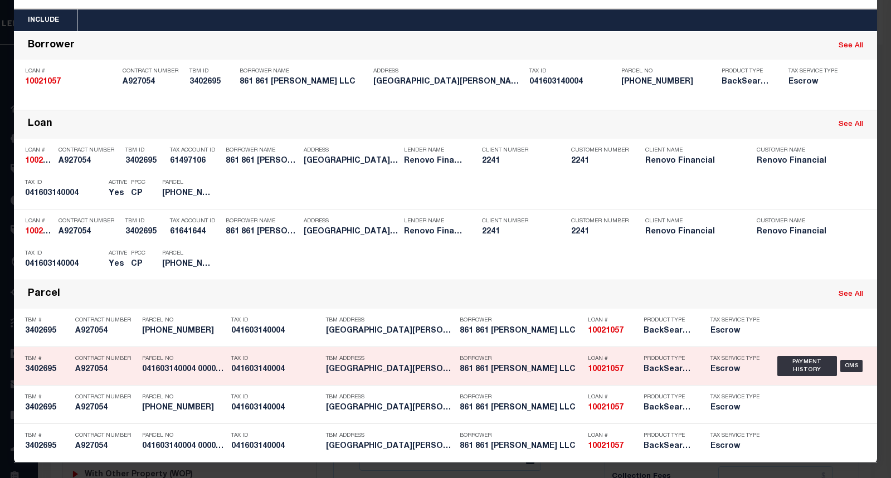
scroll to position [44, 0]
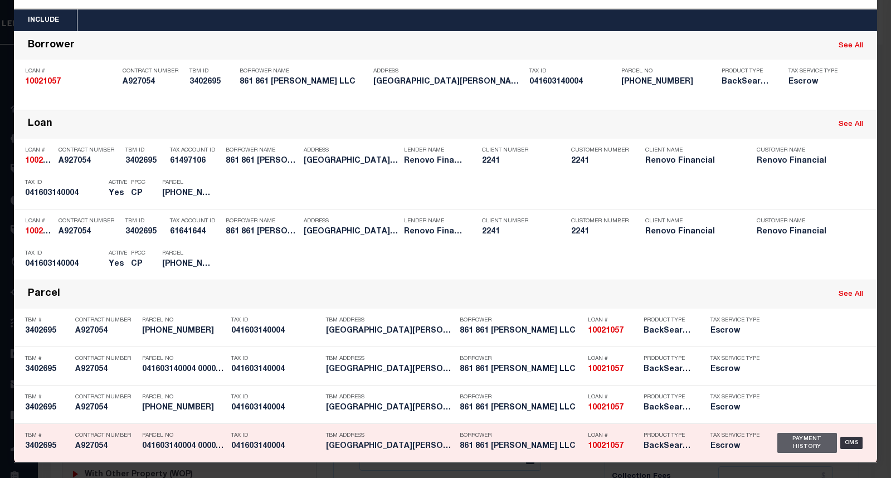
click at [792, 442] on div "Payment History" at bounding box center [807, 443] width 60 height 20
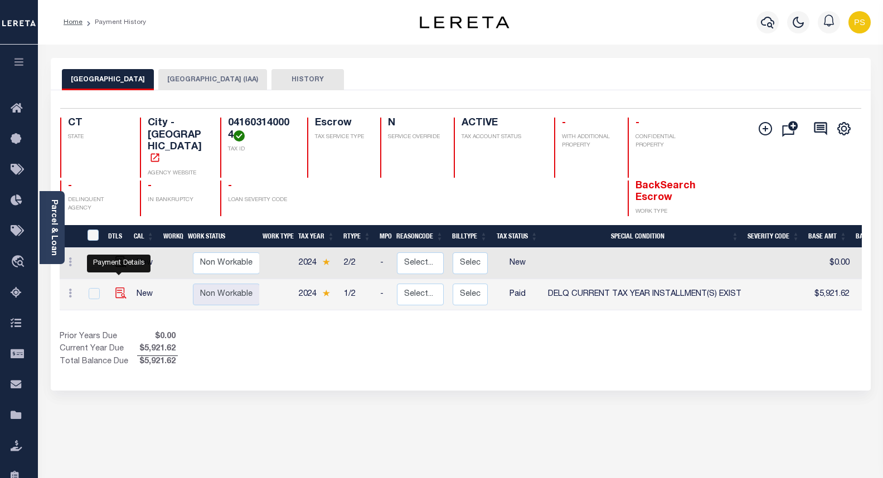
click at [115, 288] on img "" at bounding box center [120, 293] width 11 height 11
checkbox input "true"
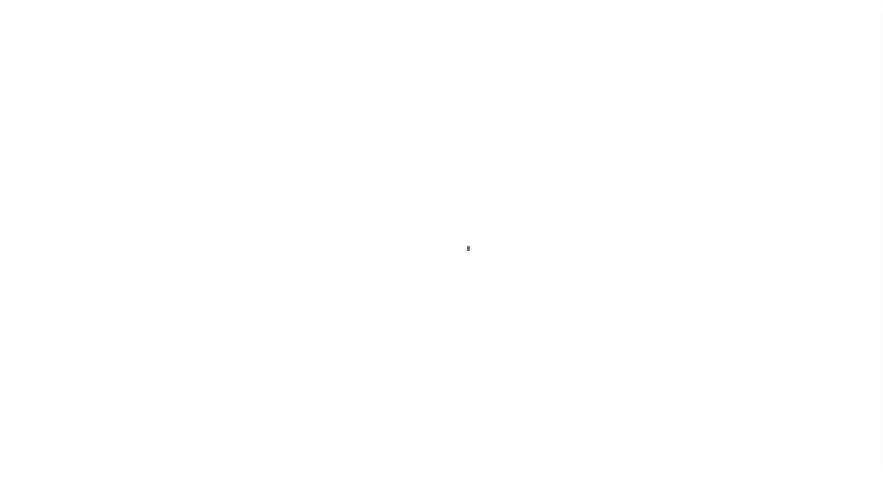
select select "PYD"
select select "17"
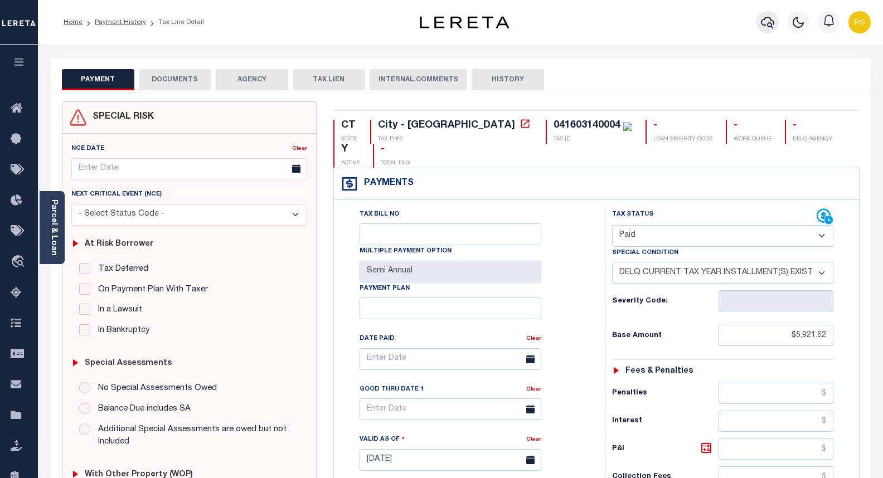
click at [768, 21] on icon "button" at bounding box center [767, 22] width 13 height 13
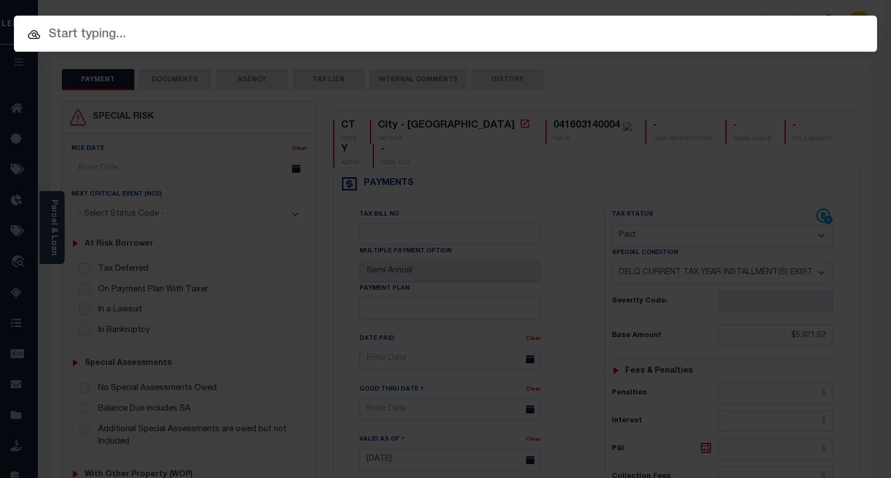
click at [60, 35] on input "text" at bounding box center [445, 35] width 863 height 20
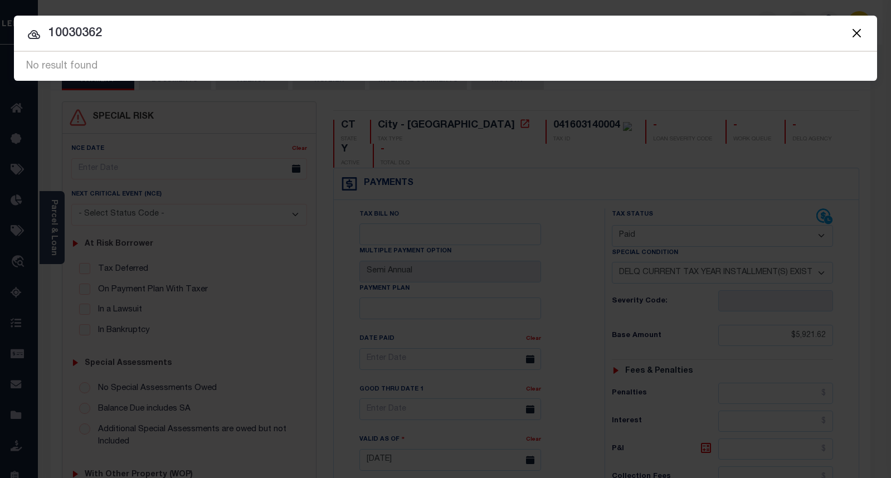
type input "10030362"
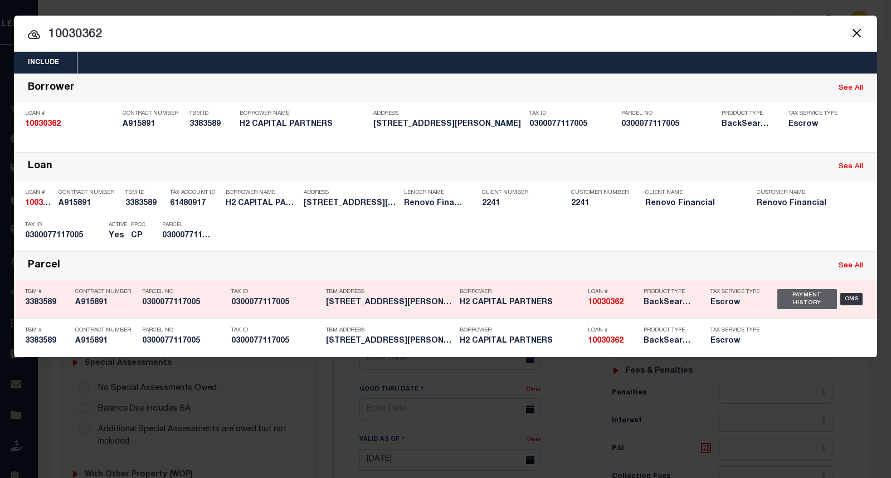
click at [796, 300] on div "Payment History" at bounding box center [807, 299] width 60 height 20
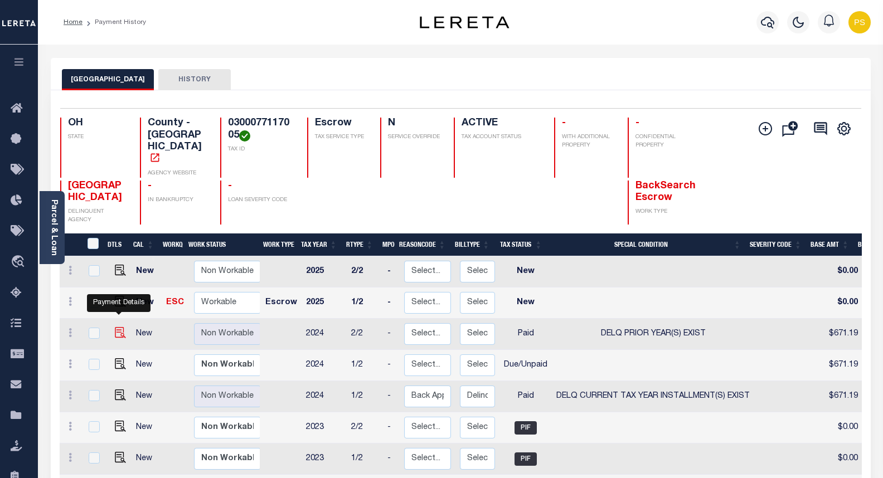
click at [120, 327] on img "" at bounding box center [120, 332] width 11 height 11
checkbox input "true"
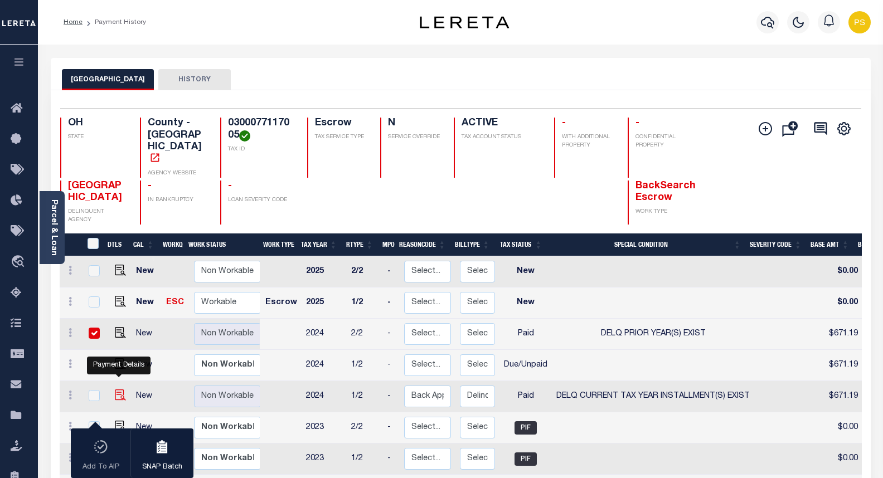
click at [120, 390] on img "" at bounding box center [120, 395] width 11 height 11
checkbox input "true"
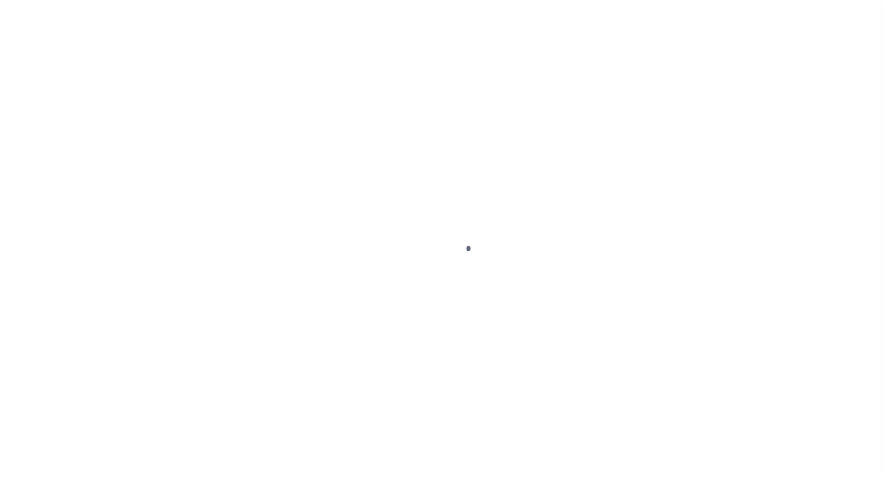
select select "PYD"
select select "18"
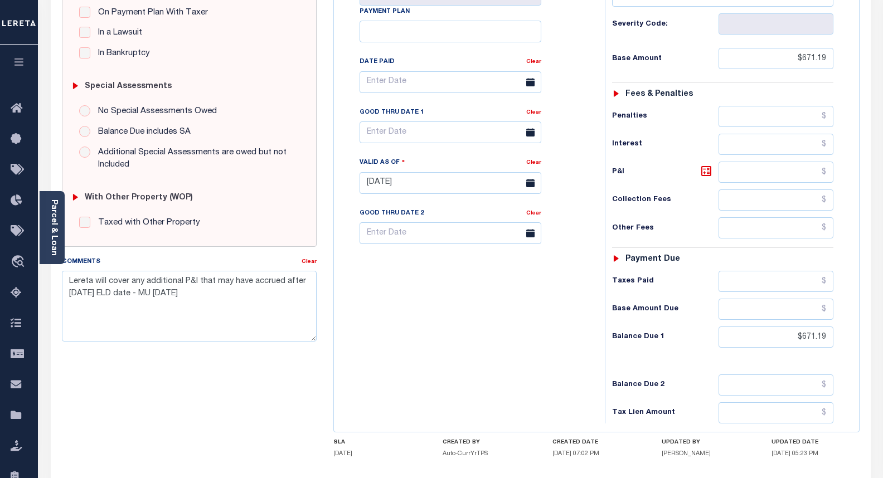
scroll to position [279, 0]
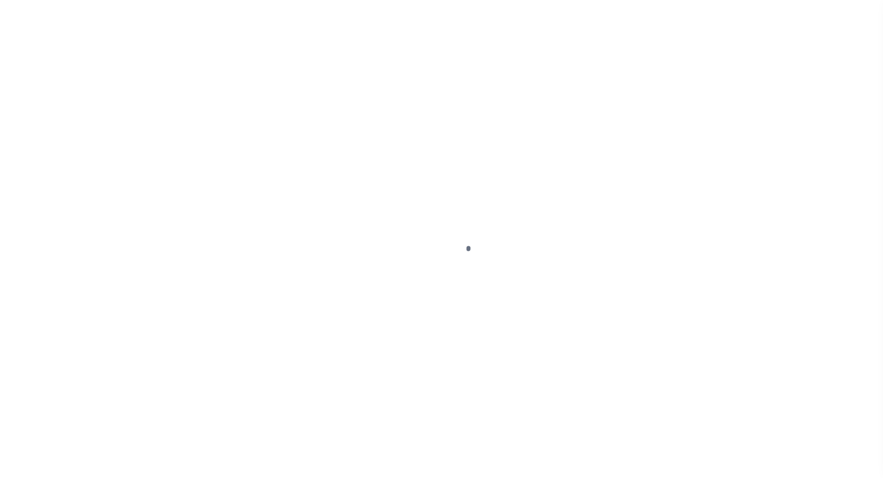
select select "PYD"
select select "17"
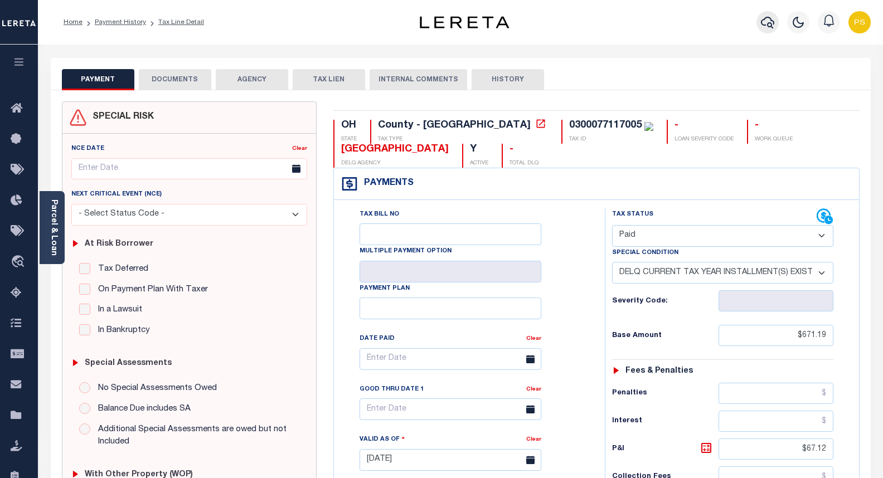
click at [763, 26] on icon "button" at bounding box center [767, 22] width 13 height 13
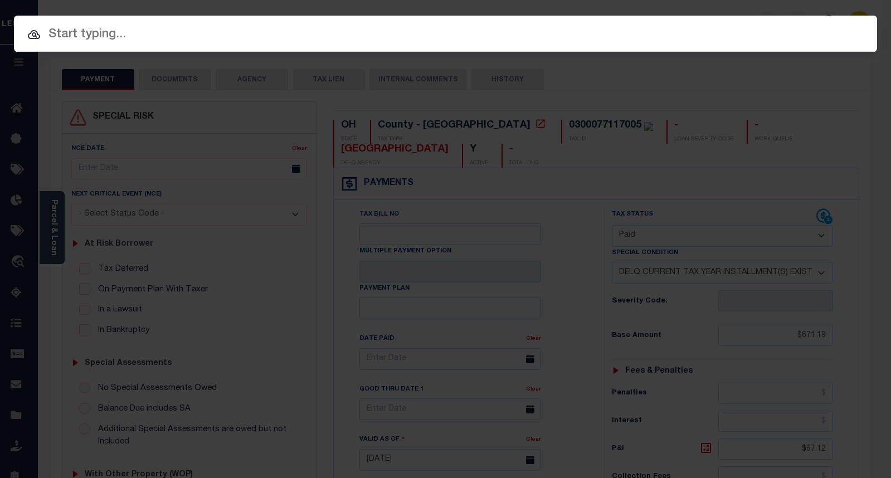
click at [120, 33] on input "text" at bounding box center [445, 35] width 863 height 20
paste input "34598814"
type input "34598814"
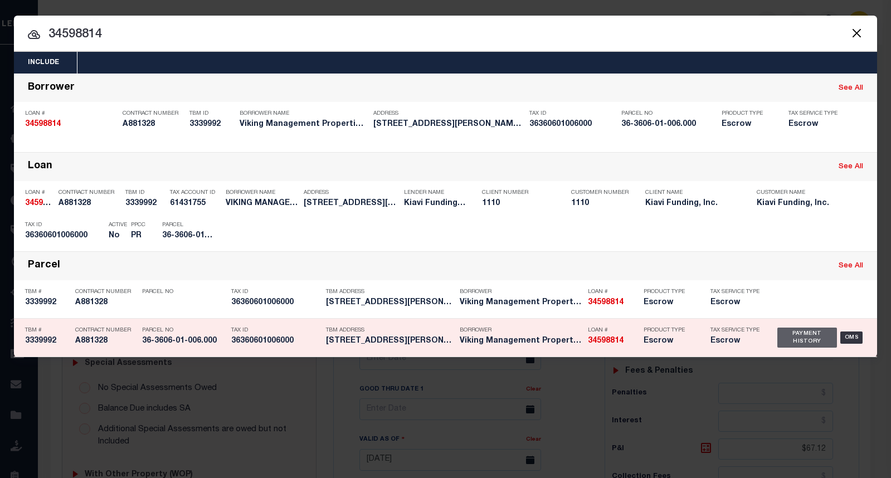
click at [810, 333] on div "Payment History" at bounding box center [807, 338] width 60 height 20
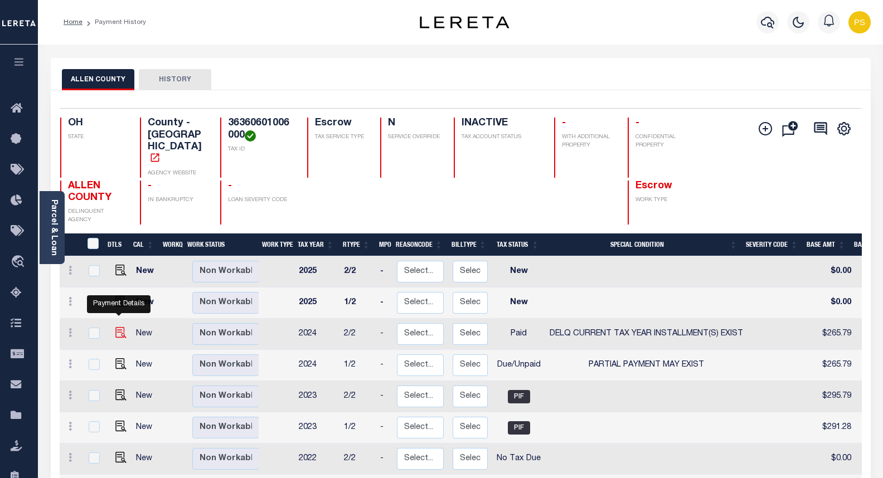
click at [118, 327] on img "" at bounding box center [120, 332] width 11 height 11
checkbox input "true"
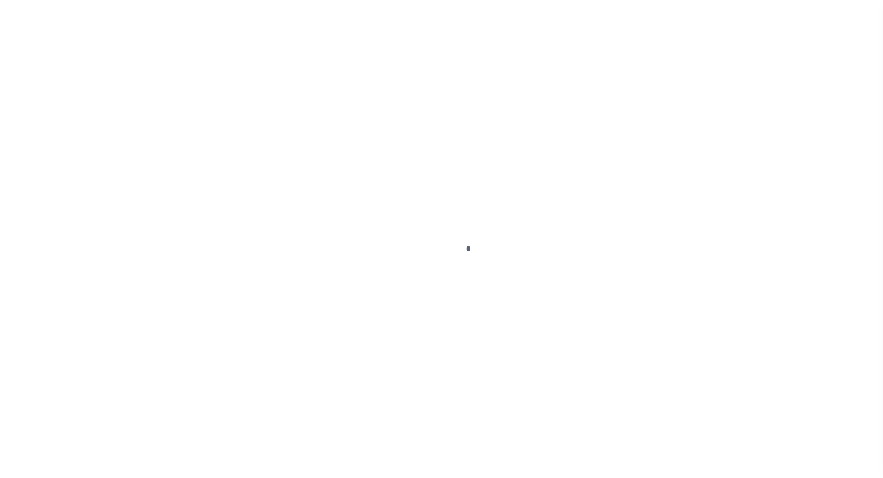
select select "PYD"
select select "17"
